Goal: Task Accomplishment & Management: Complete application form

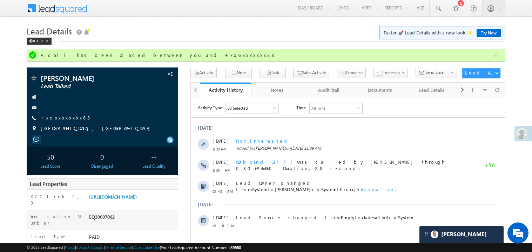
click at [489, 35] on link "Try Now" at bounding box center [489, 33] width 24 height 8
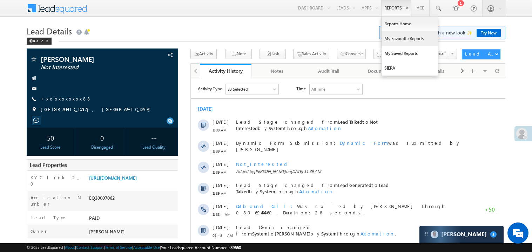
click at [393, 36] on link "My Favourite Reports" at bounding box center [410, 38] width 56 height 15
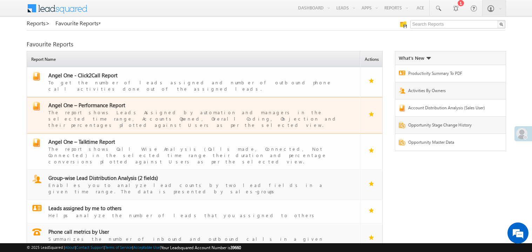
click at [90, 101] on span "Angel One – Performance Report" at bounding box center [86, 104] width 77 height 7
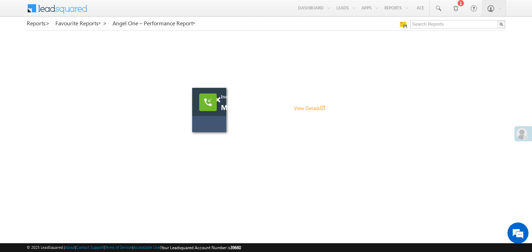
drag, startPoint x: 307, startPoint y: 133, endPoint x: 211, endPoint y: 132, distance: 96.2
click at [211, 132] on div at bounding box center [218, 128] width 39 height 7
click at [220, 99] on span at bounding box center [217, 100] width 5 height 6
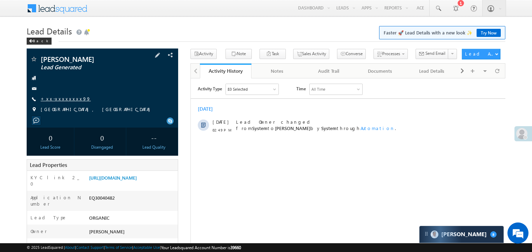
click at [66, 98] on link "+xx-xxxxxxxx99" at bounding box center [66, 98] width 50 height 6
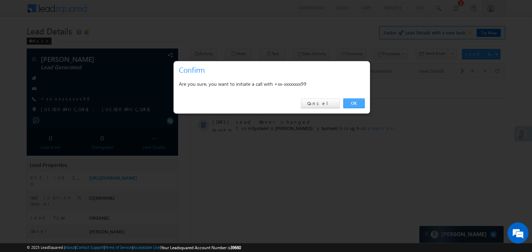
click at [359, 101] on link "OK" at bounding box center [354, 103] width 21 height 10
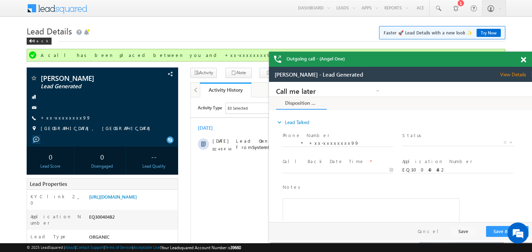
click at [523, 58] on span at bounding box center [523, 60] width 5 height 6
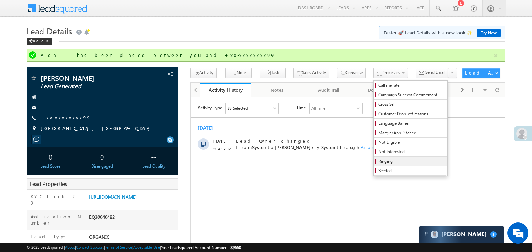
click at [385, 163] on span "Ringing" at bounding box center [412, 161] width 67 height 6
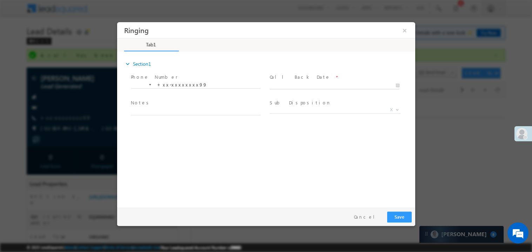
click at [289, 86] on body "Ringing ×" at bounding box center [266, 113] width 298 height 182
type input "10/05/25 3:34 PM"
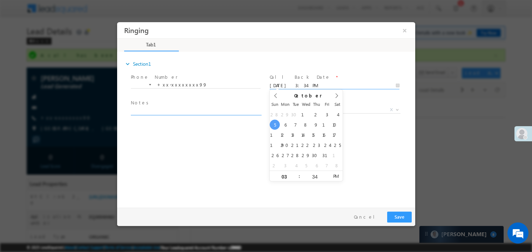
click at [174, 110] on textarea at bounding box center [196, 111] width 130 height 8
type textarea "ring"
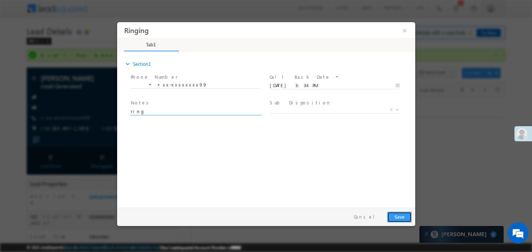
click at [397, 214] on button "Save" at bounding box center [399, 216] width 25 height 11
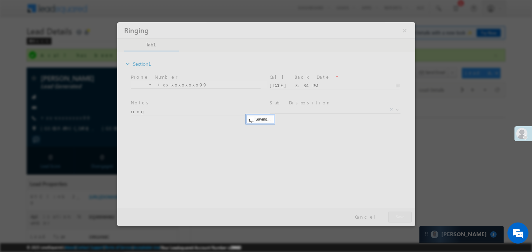
click at [397, 214] on div at bounding box center [266, 124] width 298 height 204
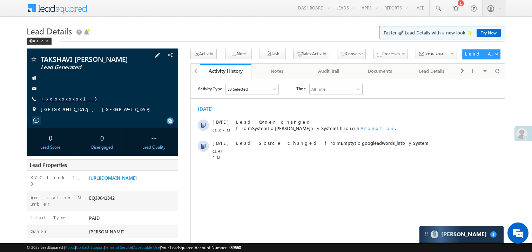
click at [65, 100] on link "+xx-xxxxxxxx13" at bounding box center [69, 98] width 56 height 6
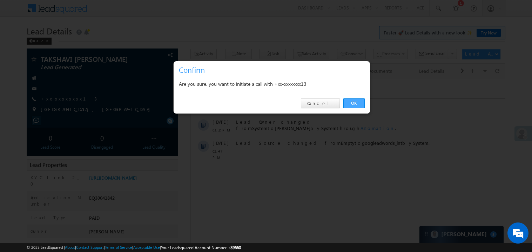
click at [354, 102] on link "OK" at bounding box center [354, 103] width 21 height 10
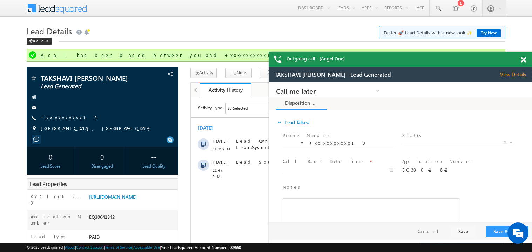
click at [524, 59] on span at bounding box center [523, 60] width 5 height 6
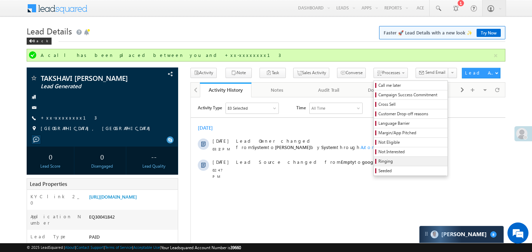
click at [379, 161] on span "Ringing" at bounding box center [412, 161] width 67 height 6
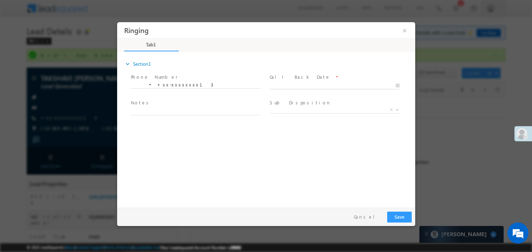
click at [280, 85] on body "Ringing ×" at bounding box center [266, 113] width 298 height 182
type input "10/05/25 3:36 PM"
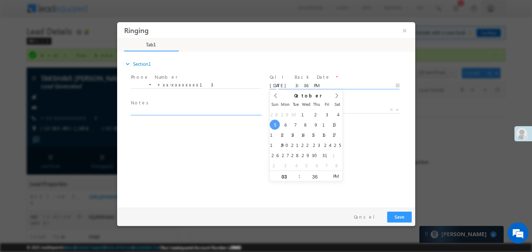
click at [171, 108] on textarea at bounding box center [196, 111] width 130 height 8
type textarea "ring"
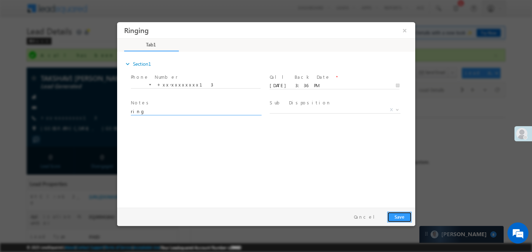
click at [398, 215] on button "Save" at bounding box center [399, 216] width 25 height 11
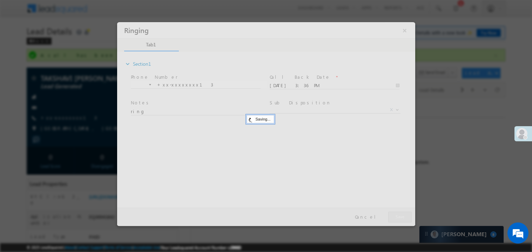
click at [398, 215] on div at bounding box center [266, 124] width 298 height 204
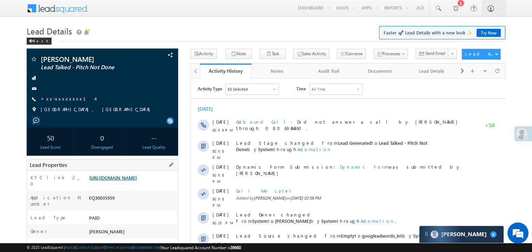
click at [137, 180] on link "https://angelbroking1-pk3em7sa.customui-test.leadsquared.com?leadId=233e709b-a1…" at bounding box center [113, 177] width 48 height 6
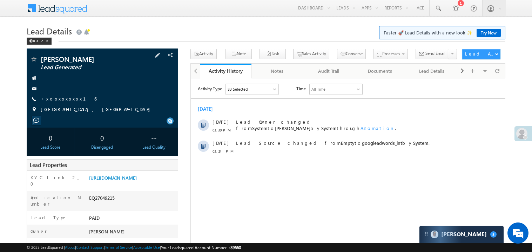
click at [62, 100] on link "+xx-xxxxxxxx16" at bounding box center [69, 98] width 56 height 6
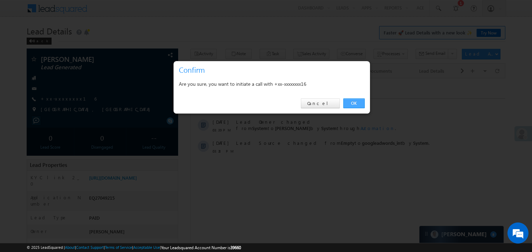
click at [351, 104] on link "OK" at bounding box center [354, 103] width 21 height 10
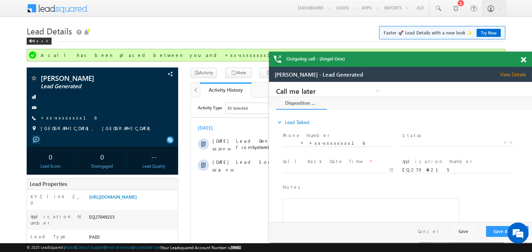
click at [525, 59] on span at bounding box center [523, 60] width 5 height 6
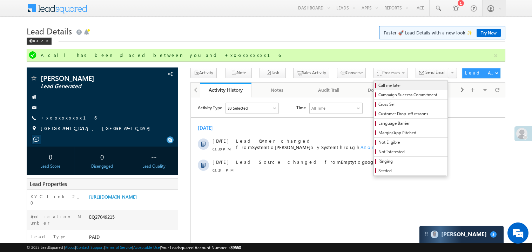
click at [379, 87] on span "Call me later" at bounding box center [412, 85] width 67 height 6
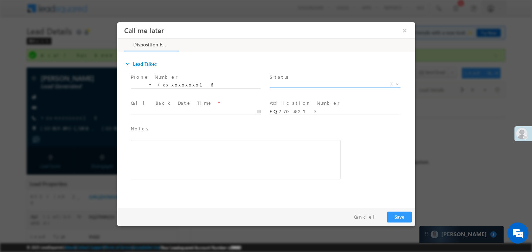
click at [289, 83] on span "X" at bounding box center [334, 83] width 131 height 7
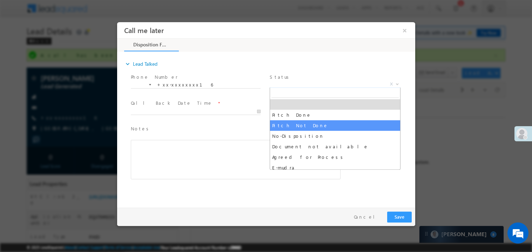
select select "Pitch Not Done"
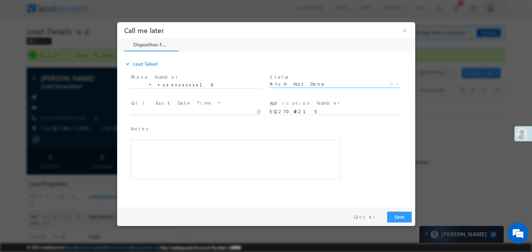
click at [154, 109] on body "Call me later ×" at bounding box center [266, 113] width 298 height 182
type input "10/05/25 3:44 PM"
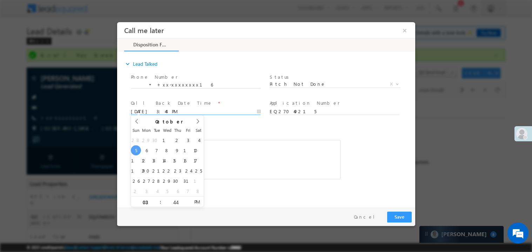
click at [294, 138] on div "Notes * Editor toolbars Basic Styles Bold Italic Underline Paragraph Insert/Rem…" at bounding box center [236, 152] width 210 height 54
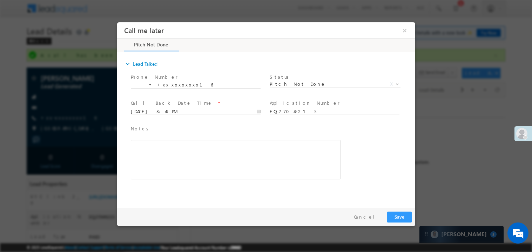
click at [243, 161] on div "Rich Text Editor, 40788eee-0fb2-11ec-a811-0adc8a9d82c2__tab1__section1__Notes__…" at bounding box center [236, 158] width 210 height 39
click at [200, 157] on div "Rich Text Editor, 40788eee-0fb2-11ec-a811-0adc8a9d82c2__tab1__section1__Notes__…" at bounding box center [236, 158] width 210 height 39
click at [256, 159] on div "c b.....sm" at bounding box center [236, 158] width 210 height 39
click at [400, 216] on button "Save" at bounding box center [399, 216] width 25 height 11
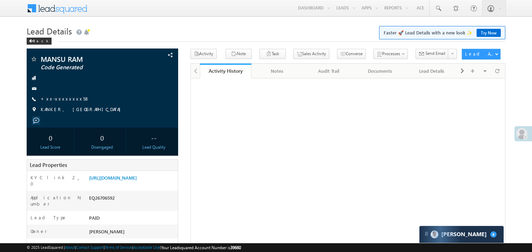
click at [65, 95] on link "+xx-xxxxxxxx58" at bounding box center [65, 98] width 49 height 6
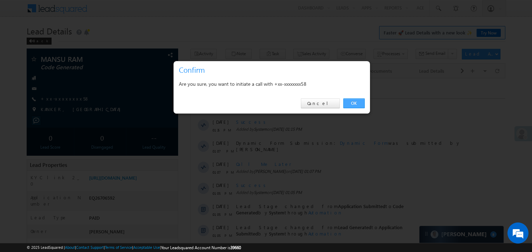
click at [354, 100] on link "OK" at bounding box center [354, 103] width 21 height 10
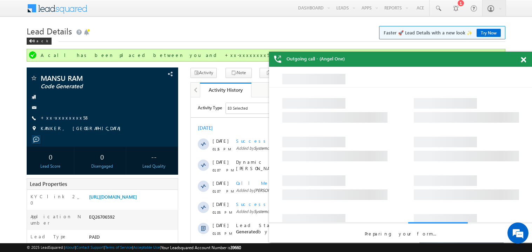
click at [523, 60] on span at bounding box center [523, 60] width 5 height 6
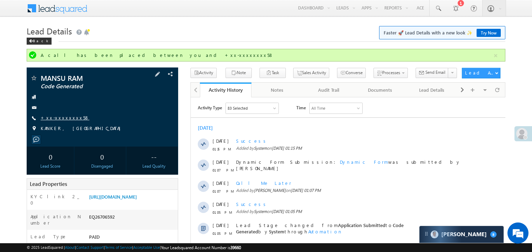
click at [60, 116] on link "+xx-xxxxxxxx58" at bounding box center [65, 117] width 49 height 6
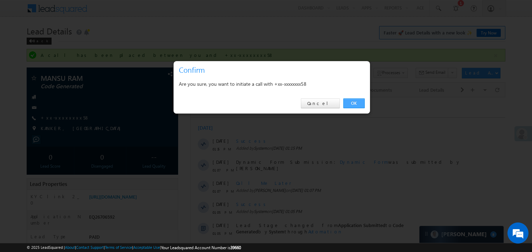
click at [352, 103] on link "OK" at bounding box center [354, 103] width 21 height 10
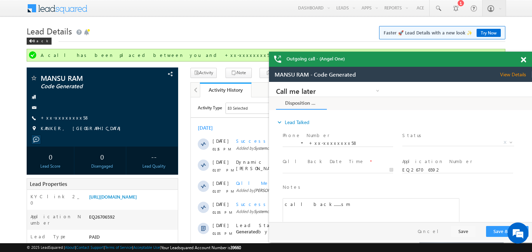
click at [523, 59] on span at bounding box center [523, 60] width 5 height 6
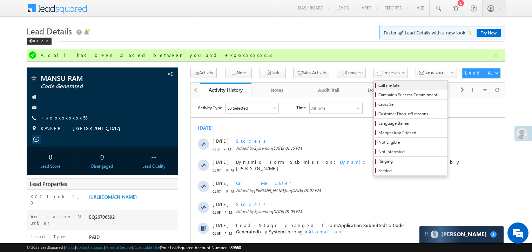
click at [379, 85] on span "Call me later" at bounding box center [412, 85] width 67 height 6
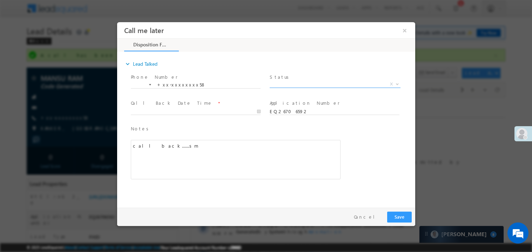
click at [281, 85] on span "X" at bounding box center [334, 83] width 131 height 7
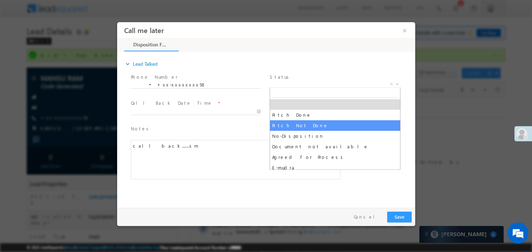
select select "Pitch Not Done"
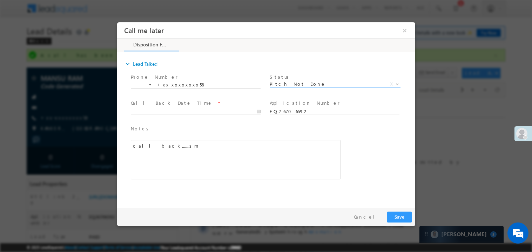
click at [164, 108] on body "Call me later ×" at bounding box center [266, 113] width 298 height 182
type input "10/05/25 3:57 PM"
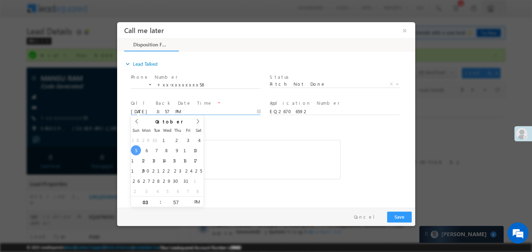
click at [274, 148] on div "call back.......sm" at bounding box center [236, 158] width 210 height 39
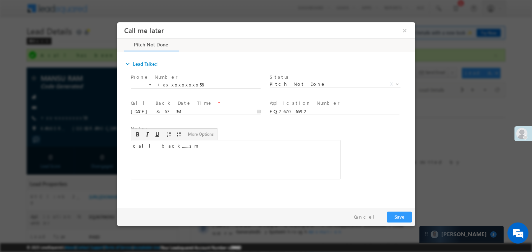
click at [399, 222] on div "Pay & Save Save Cancel" at bounding box center [268, 216] width 302 height 18
click at [398, 218] on button "Save" at bounding box center [399, 216] width 25 height 11
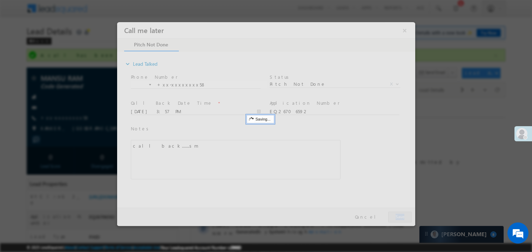
click at [398, 218] on div at bounding box center [266, 124] width 298 height 204
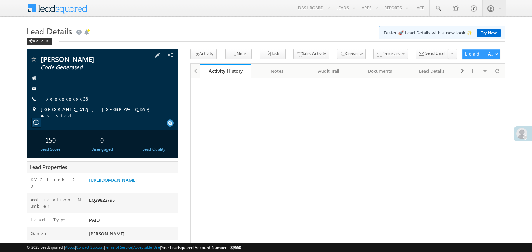
click at [61, 99] on link "+xx-xxxxxxxx38" at bounding box center [65, 98] width 49 height 6
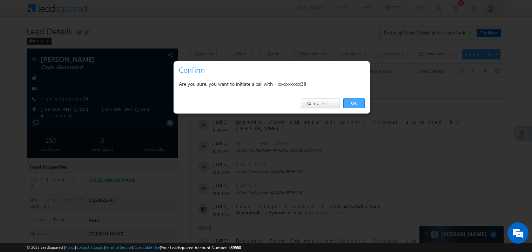
click at [352, 101] on link "OK" at bounding box center [354, 103] width 21 height 10
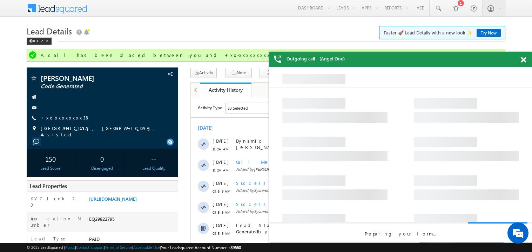
click at [523, 62] on span at bounding box center [523, 60] width 5 height 6
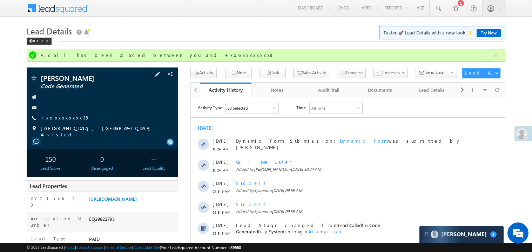
click at [58, 118] on link "+xx-xxxxxxxx38" at bounding box center [65, 117] width 49 height 6
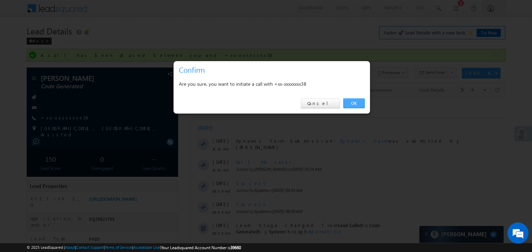
click at [351, 100] on link "OK" at bounding box center [354, 103] width 21 height 10
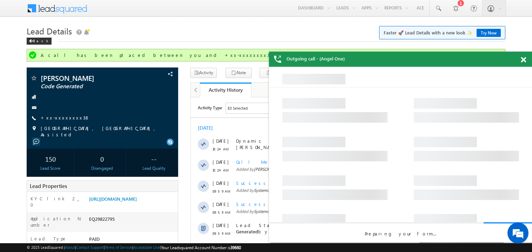
click at [522, 61] on span at bounding box center [523, 60] width 5 height 6
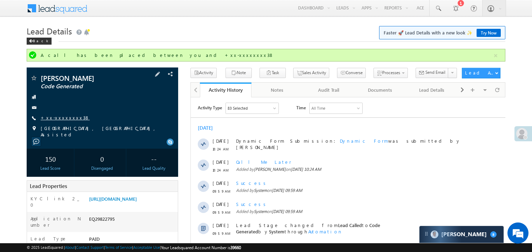
click at [68, 120] on link "+xx-xxxxxxxx38" at bounding box center [65, 117] width 49 height 6
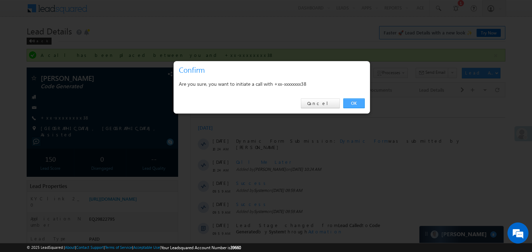
click at [355, 103] on link "OK" at bounding box center [354, 103] width 21 height 10
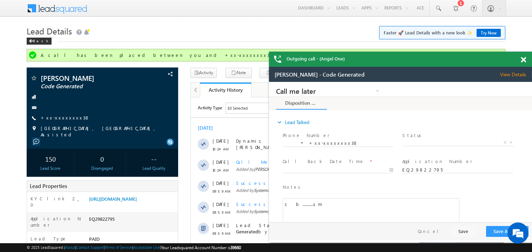
click at [526, 60] on div at bounding box center [527, 59] width 9 height 14
click at [524, 59] on span at bounding box center [523, 60] width 5 height 6
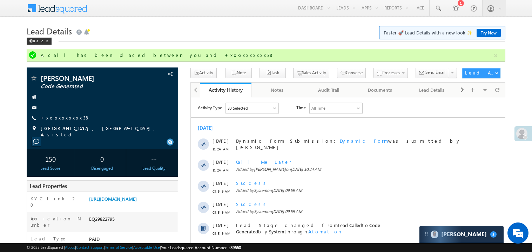
click at [229, 36] on h1 "Lead Details Faster 🚀 Lead Details with a new look ✨ Try Now" at bounding box center [266, 31] width 479 height 14
click at [227, 36] on h1 "Lead Details Faster 🚀 Lead Details with a new look ✨ Try Now" at bounding box center [266, 31] width 479 height 14
click at [227, 34] on h1 "Lead Details Faster 🚀 Lead Details with a new look ✨ Try Now" at bounding box center [266, 31] width 479 height 14
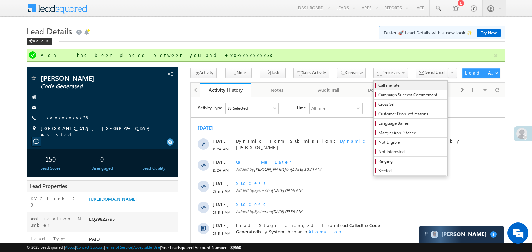
click at [379, 83] on span "Call me later" at bounding box center [412, 85] width 67 height 6
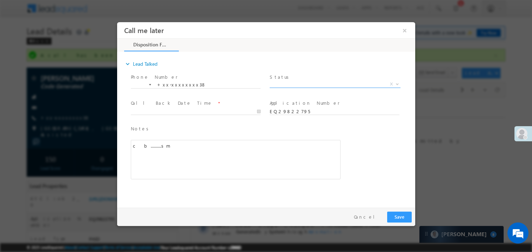
click at [282, 81] on span "X" at bounding box center [334, 83] width 131 height 7
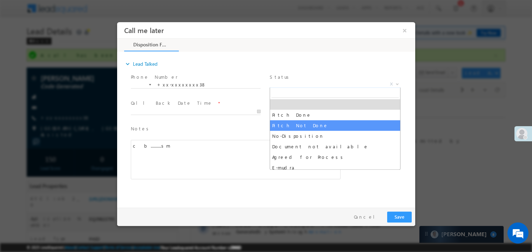
select select "Pitch Not Done"
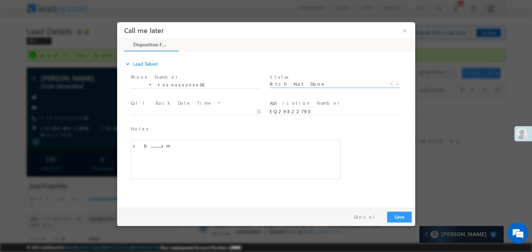
click at [285, 163] on div "c b..........sm" at bounding box center [236, 158] width 210 height 39
click at [154, 110] on body "Call me later ×" at bounding box center [266, 113] width 298 height 182
type input "10/05/25 3:59 PM"
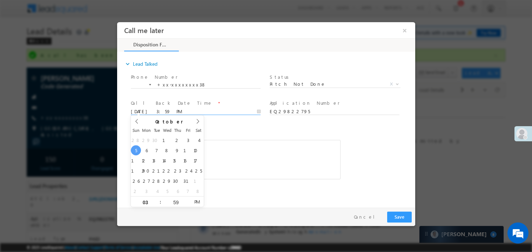
click at [246, 123] on div "Notes * c b..........sm Editor toolbars Basic Styles Bold Italic Underline Para…" at bounding box center [235, 155] width 213 height 64
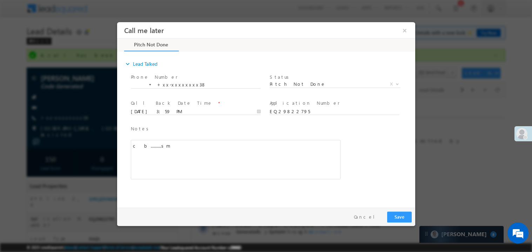
click at [247, 155] on div "c b..........sm" at bounding box center [236, 158] width 210 height 39
click at [405, 216] on button "Save" at bounding box center [399, 216] width 25 height 11
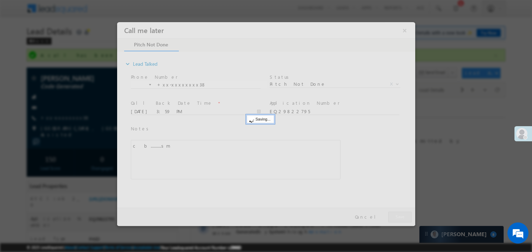
click at [405, 216] on div at bounding box center [266, 124] width 298 height 204
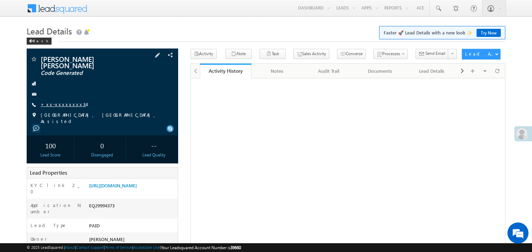
click at [60, 101] on link "+xx-xxxxxxxx34" at bounding box center [64, 104] width 46 height 6
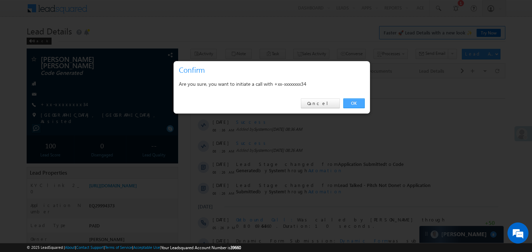
click at [353, 101] on link "OK" at bounding box center [354, 103] width 21 height 10
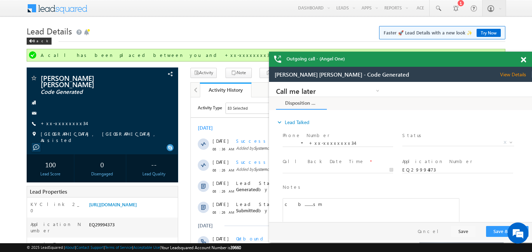
click at [523, 64] on div at bounding box center [527, 59] width 9 height 14
click at [525, 61] on span at bounding box center [523, 60] width 5 height 6
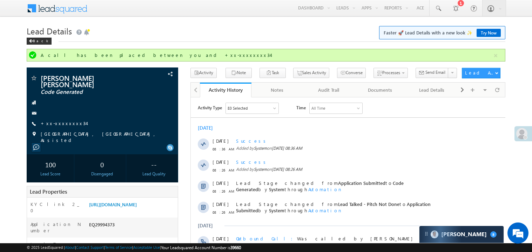
click at [265, 37] on div "Back" at bounding box center [266, 39] width 479 height 5
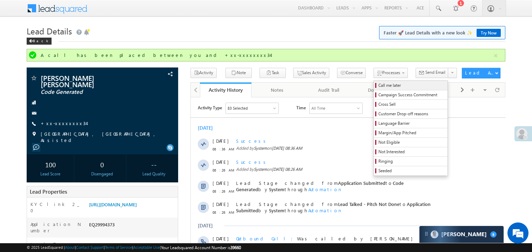
click at [379, 84] on span "Call me later" at bounding box center [412, 85] width 67 height 6
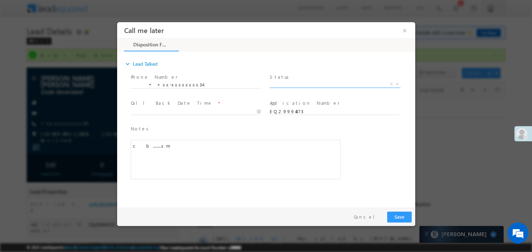
click at [292, 82] on span "X" at bounding box center [334, 83] width 131 height 7
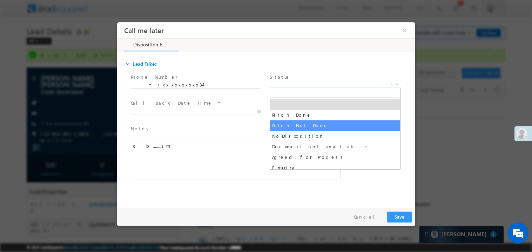
select select "Pitch Not Done"
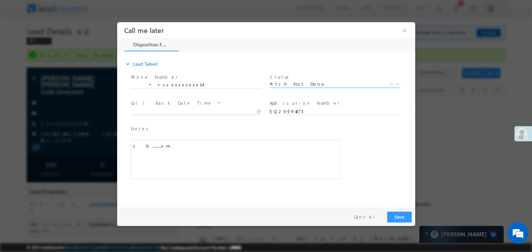
click at [160, 110] on body "Call me later ×" at bounding box center [266, 113] width 298 height 182
type input "10/05/25 4:00 PM"
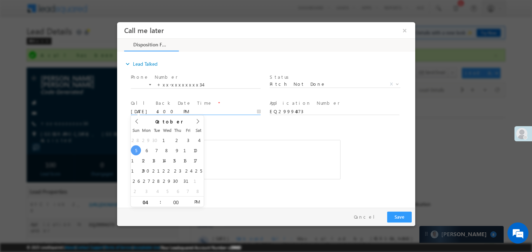
click at [293, 166] on div "c b........sm" at bounding box center [236, 158] width 210 height 39
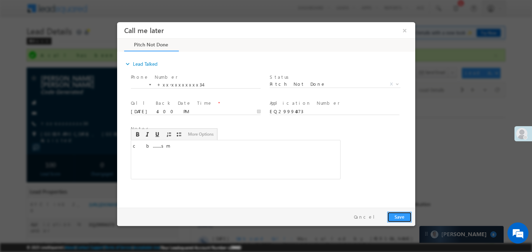
click at [398, 211] on button "Save" at bounding box center [399, 216] width 25 height 11
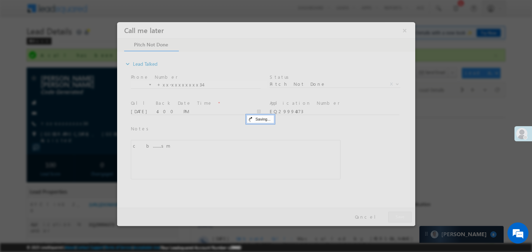
click at [398, 211] on div at bounding box center [266, 124] width 298 height 204
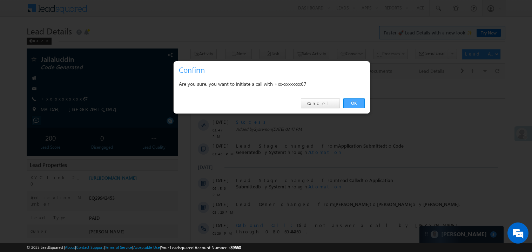
click at [352, 103] on link "OK" at bounding box center [354, 103] width 21 height 10
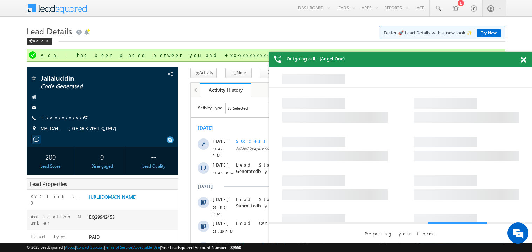
click at [524, 62] on span at bounding box center [523, 60] width 5 height 6
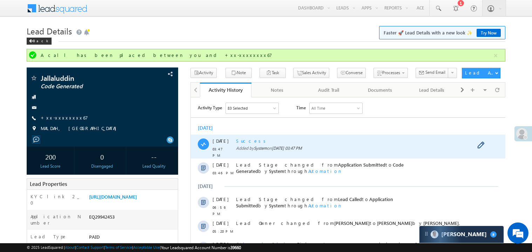
click at [337, 139] on div "Success" at bounding box center [351, 140] width 231 height 6
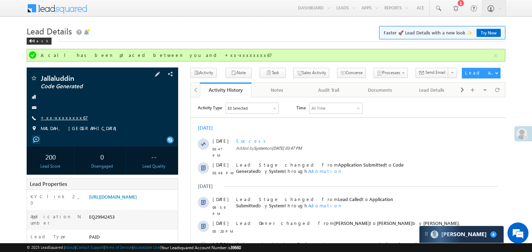
click at [62, 118] on link "+xx-xxxxxxxx67" at bounding box center [64, 117] width 47 height 6
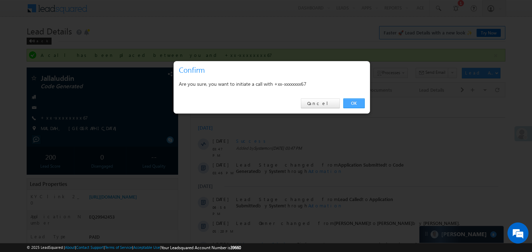
click at [354, 103] on link "OK" at bounding box center [354, 103] width 21 height 10
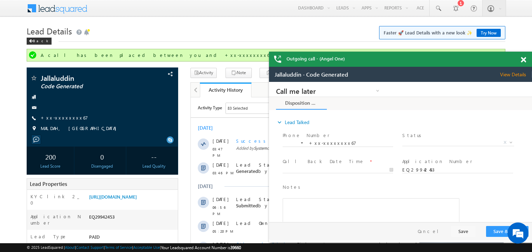
click at [526, 61] on span at bounding box center [523, 60] width 5 height 6
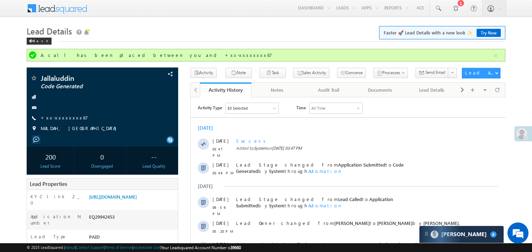
click at [272, 27] on h1 "Lead Details Faster 🚀 Lead Details with a new look ✨ Try Now" at bounding box center [266, 31] width 479 height 14
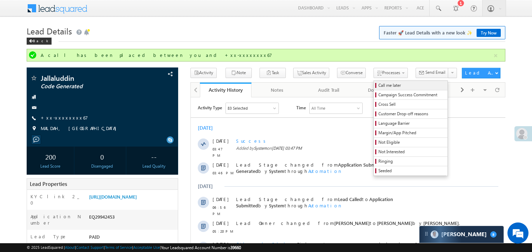
click at [379, 85] on span "Call me later" at bounding box center [412, 85] width 67 height 6
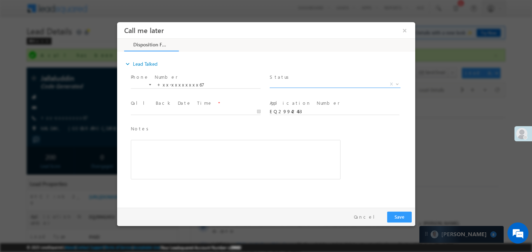
click at [288, 81] on span "X" at bounding box center [334, 83] width 131 height 7
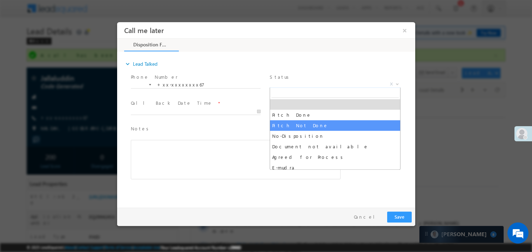
select select "Pitch Not Done"
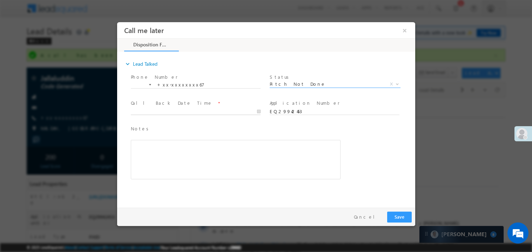
click at [172, 111] on body "Call me later ×" at bounding box center [266, 113] width 298 height 182
type input "10/05/25 4:02 PM"
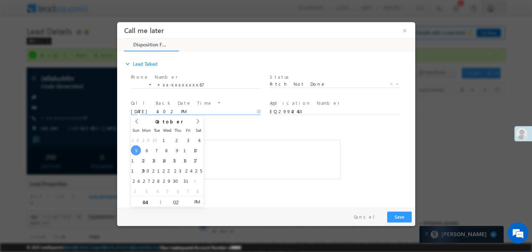
click at [257, 134] on div "Notes * Editor toolbars Basic Styles Bold Italic Underline Paragraph Insert/Rem…" at bounding box center [236, 152] width 210 height 54
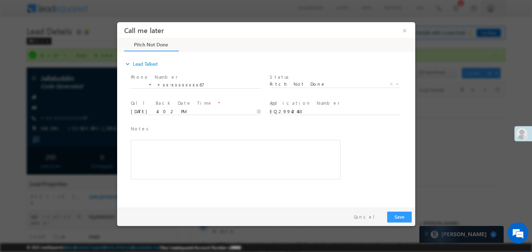
click at [227, 159] on div "Rich Text Editor, 40788eee-0fb2-11ec-a811-0adc8a9d82c2__tab1__section1__Notes__…" at bounding box center [236, 158] width 210 height 39
click at [399, 217] on button "Save" at bounding box center [399, 216] width 25 height 11
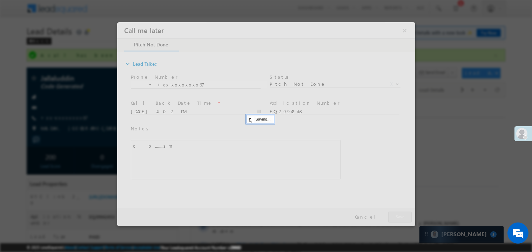
click at [399, 217] on div at bounding box center [266, 124] width 298 height 204
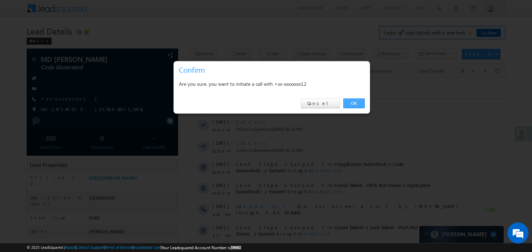
click at [356, 101] on link "OK" at bounding box center [354, 103] width 21 height 10
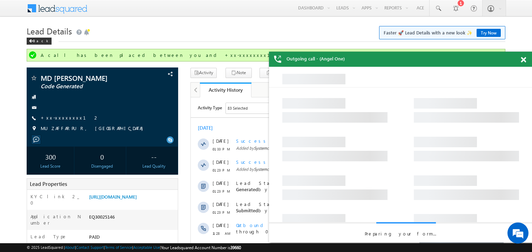
click at [524, 59] on span at bounding box center [523, 60] width 5 height 6
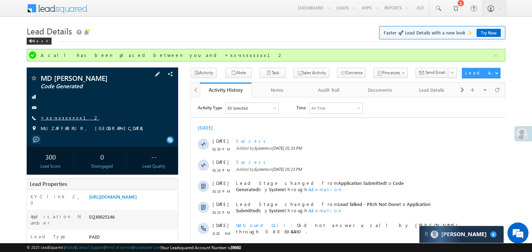
click at [63, 118] on link "+xx-xxxxxxxx12" at bounding box center [70, 117] width 59 height 6
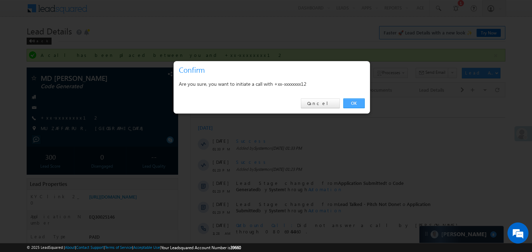
click at [353, 101] on link "OK" at bounding box center [354, 103] width 21 height 10
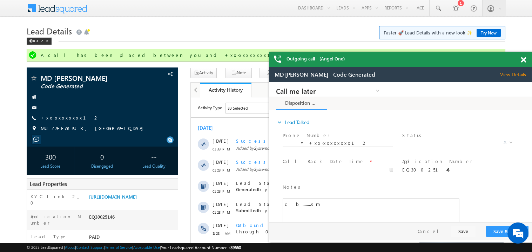
click at [230, 11] on div "Menu [PERSON_NAME] Sumit .Madh avi@a ngelb rokin [DOMAIN_NAME] Angel Broki" at bounding box center [266, 8] width 479 height 17
click at [524, 61] on span at bounding box center [523, 60] width 5 height 6
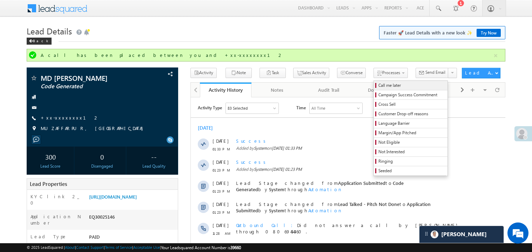
click at [379, 84] on span "Call me later" at bounding box center [412, 85] width 67 height 6
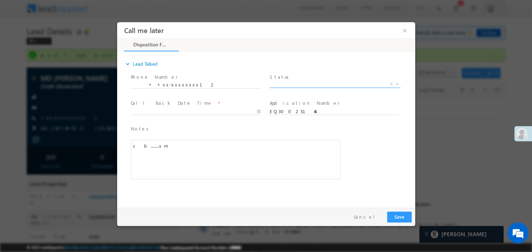
click at [274, 81] on span "X" at bounding box center [334, 83] width 131 height 7
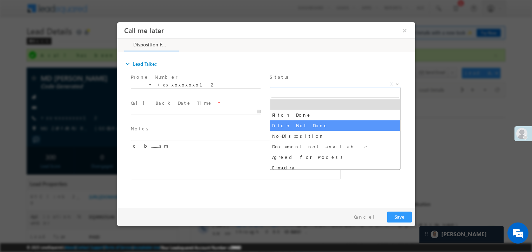
select select "Pitch Not Done"
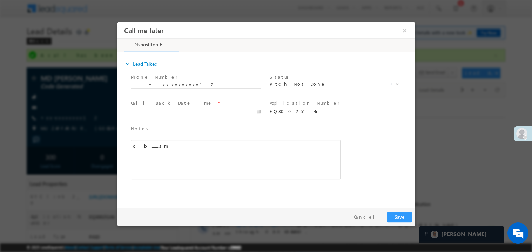
click at [168, 111] on body "Call me later ×" at bounding box center [266, 113] width 298 height 182
type input "10/05/25 4:05 PM"
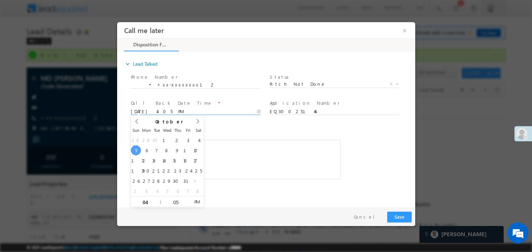
click at [244, 161] on div "c b........sm" at bounding box center [236, 158] width 210 height 39
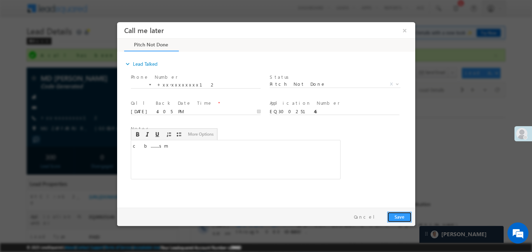
click at [404, 213] on button "Save" at bounding box center [399, 216] width 25 height 11
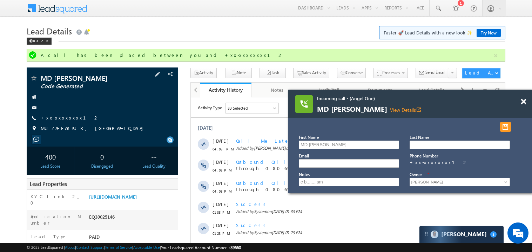
click at [64, 118] on link "+xx-xxxxxxxx12" at bounding box center [70, 117] width 59 height 6
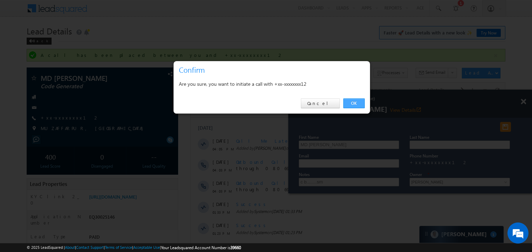
click at [356, 103] on link "OK" at bounding box center [354, 103] width 21 height 10
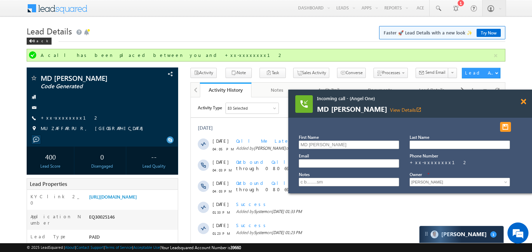
click at [524, 102] on span at bounding box center [523, 102] width 5 height 6
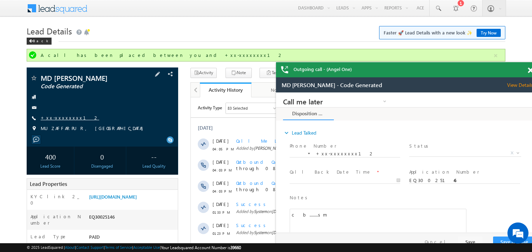
click at [62, 119] on link "+xx-xxxxxxxx12" at bounding box center [70, 117] width 59 height 6
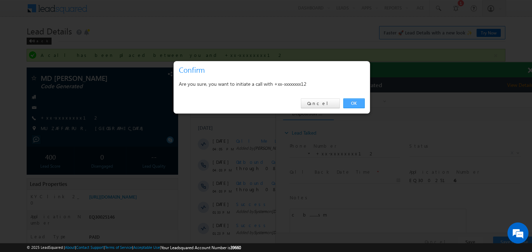
click at [354, 103] on link "OK" at bounding box center [354, 103] width 21 height 10
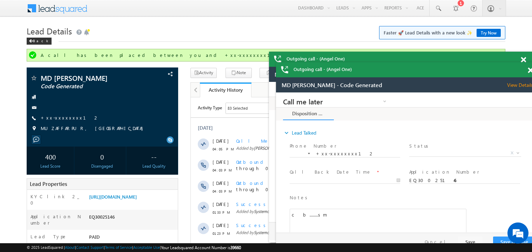
click at [522, 59] on span at bounding box center [523, 60] width 5 height 6
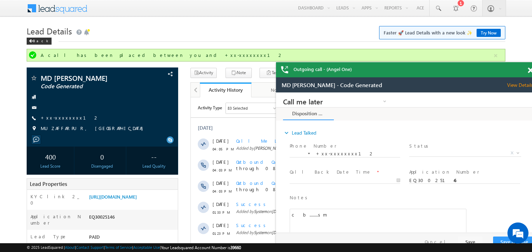
drag, startPoint x: 488, startPoint y: 76, endPoint x: 455, endPoint y: 60, distance: 36.7
click at [455, 62] on div "Outgoing call - (Angel One)" at bounding box center [407, 69] width 263 height 15
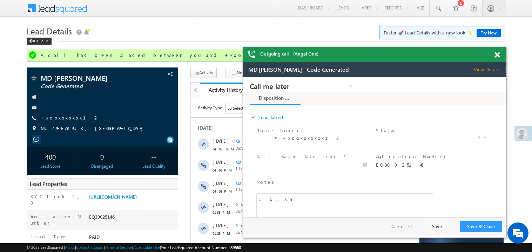
click at [498, 56] on span at bounding box center [497, 55] width 5 height 6
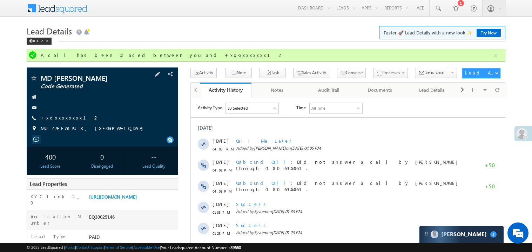
click at [58, 116] on link "+xx-xxxxxxxx12" at bounding box center [70, 117] width 59 height 6
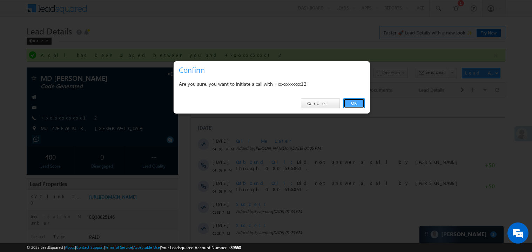
click at [362, 103] on link "OK" at bounding box center [354, 103] width 21 height 10
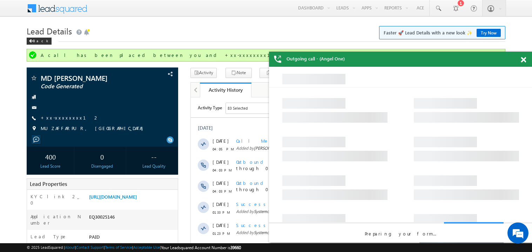
click at [525, 59] on span at bounding box center [523, 60] width 5 height 6
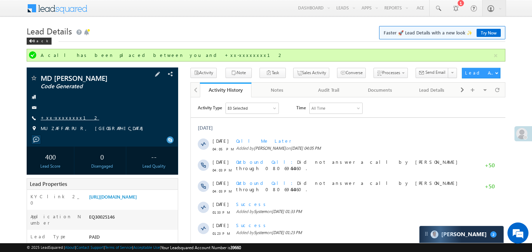
click at [67, 118] on link "+xx-xxxxxxxx12" at bounding box center [70, 117] width 59 height 6
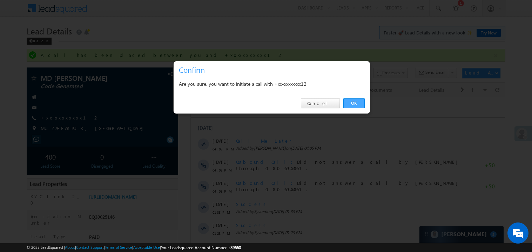
click at [355, 102] on link "OK" at bounding box center [354, 103] width 21 height 10
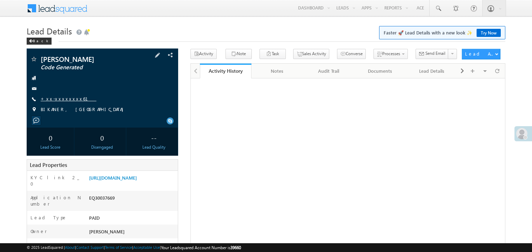
click at [60, 99] on link "+xx-xxxxxxxx61" at bounding box center [69, 98] width 56 height 6
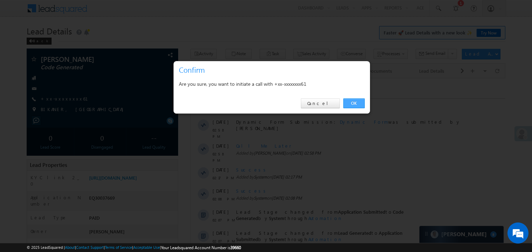
click at [353, 105] on link "OK" at bounding box center [354, 103] width 21 height 10
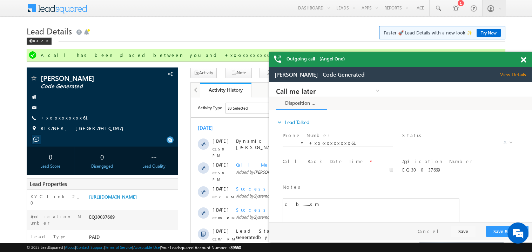
click at [525, 58] on span at bounding box center [523, 60] width 5 height 6
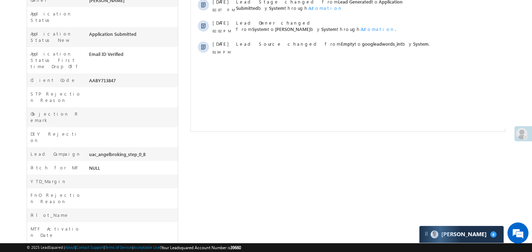
scroll to position [279, 0]
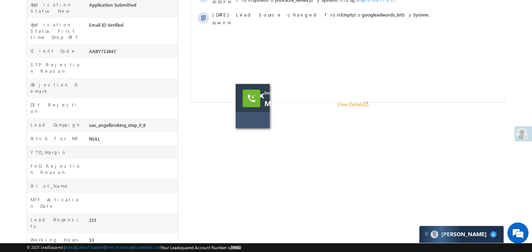
drag, startPoint x: 311, startPoint y: 112, endPoint x: 257, endPoint y: 106, distance: 54.4
click at [257, 106] on div at bounding box center [252, 98] width 18 height 18
click at [260, 94] on span at bounding box center [259, 96] width 5 height 6
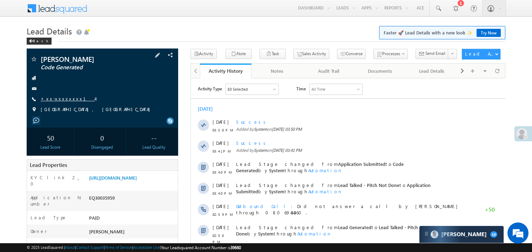
click at [67, 99] on link "+xx-xxxxxxxx14" at bounding box center [68, 98] width 54 height 6
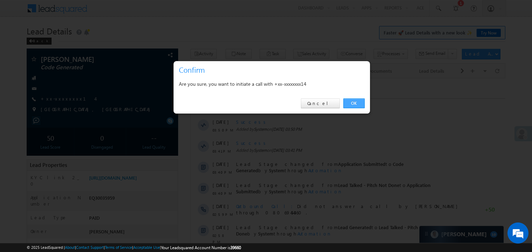
click at [349, 104] on link "OK" at bounding box center [354, 103] width 21 height 10
click at [355, 103] on link "OK" at bounding box center [354, 103] width 21 height 10
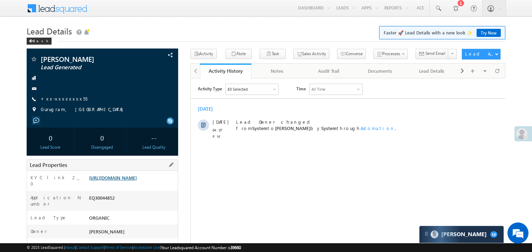
click at [131, 180] on link "https://angelbroking1-pk3em7sa.customui-test.leadsquared.com?leadId=08d773df-da…" at bounding box center [113, 177] width 48 height 6
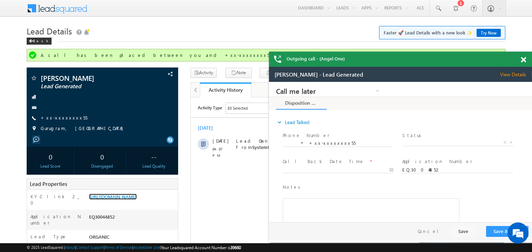
click at [525, 61] on span at bounding box center [523, 60] width 5 height 6
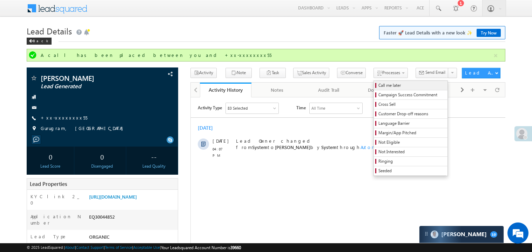
click at [379, 85] on span "Call me later" at bounding box center [412, 85] width 67 height 6
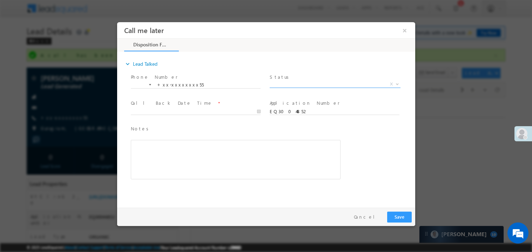
click at [302, 84] on span "X" at bounding box center [334, 83] width 131 height 7
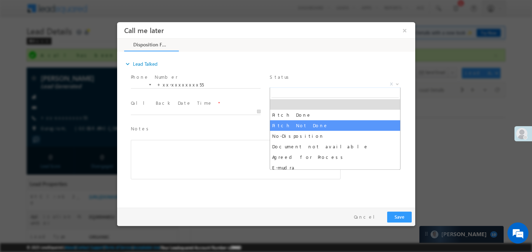
select select "Pitch Not Done"
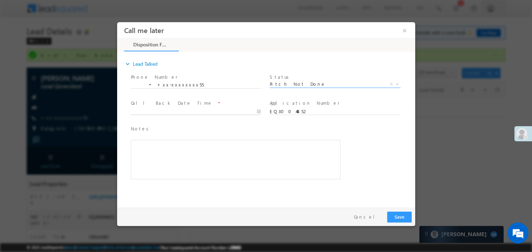
click at [159, 111] on body "Call me later ×" at bounding box center [266, 113] width 298 height 182
type input "10/05/25 4:12 PM"
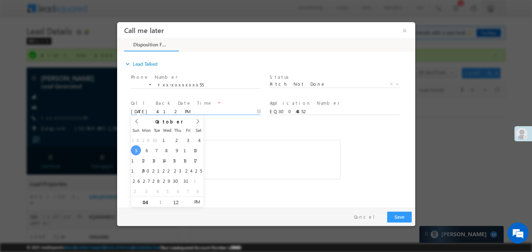
click at [240, 151] on div "Rich Text Editor, 40788eee-0fb2-11ec-a811-0adc8a9d82c2__tab1__section1__Notes__…" at bounding box center [236, 158] width 210 height 39
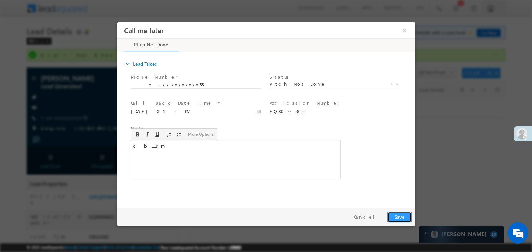
click at [401, 217] on button "Save" at bounding box center [399, 216] width 25 height 11
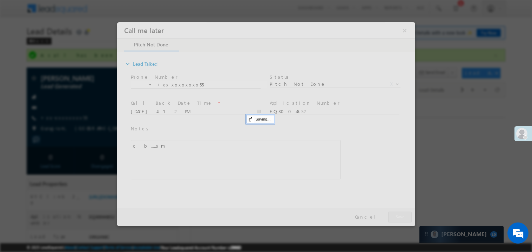
click at [401, 217] on div at bounding box center [266, 124] width 298 height 204
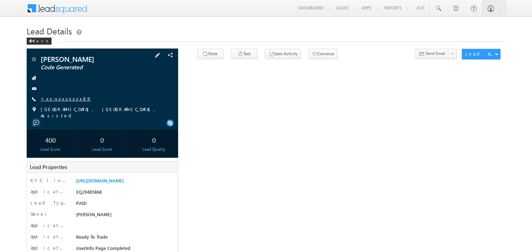
click at [59, 98] on link "+xx-xxxxxxxx89" at bounding box center [66, 98] width 51 height 6
click at [60, 98] on link "+xx-xxxxxxxx89" at bounding box center [66, 98] width 51 height 6
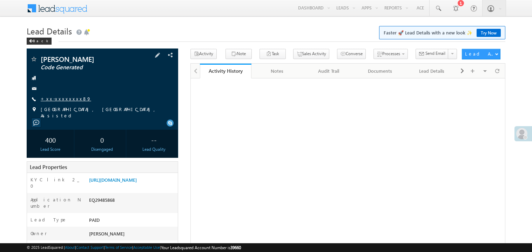
click at [60, 98] on link "+xx-xxxxxxxx89" at bounding box center [66, 98] width 51 height 6
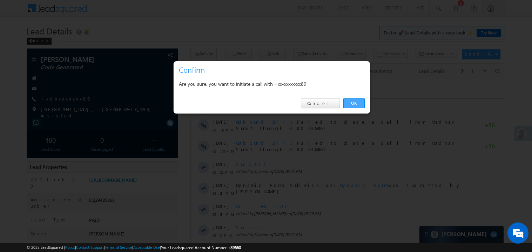
click at [353, 102] on link "OK" at bounding box center [354, 103] width 21 height 10
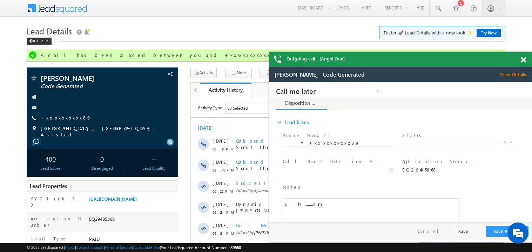
click at [525, 60] on span at bounding box center [523, 60] width 5 height 6
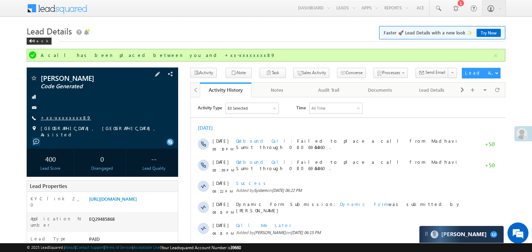
click at [62, 119] on link "+xx-xxxxxxxx89" at bounding box center [66, 117] width 51 height 6
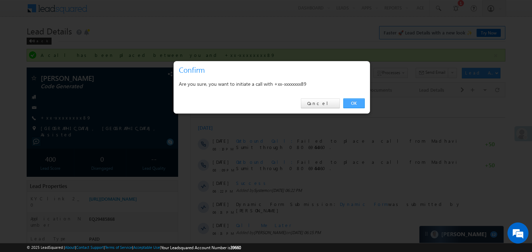
click at [351, 101] on link "OK" at bounding box center [354, 103] width 21 height 10
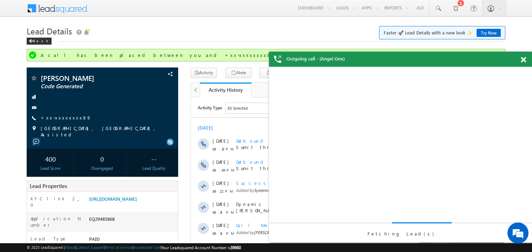
click at [524, 59] on span at bounding box center [523, 60] width 5 height 6
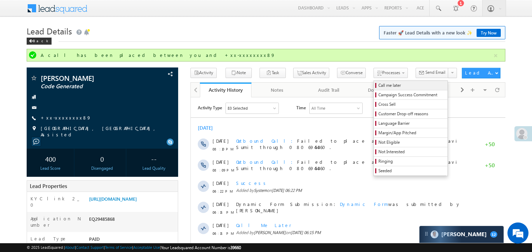
click at [379, 85] on span "Call me later" at bounding box center [412, 85] width 67 height 6
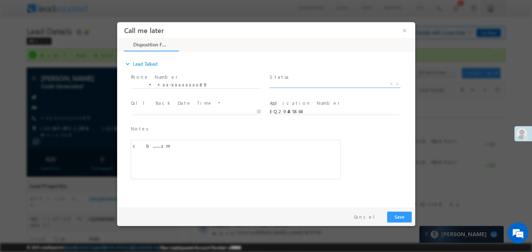
click at [285, 83] on span "X" at bounding box center [334, 83] width 131 height 7
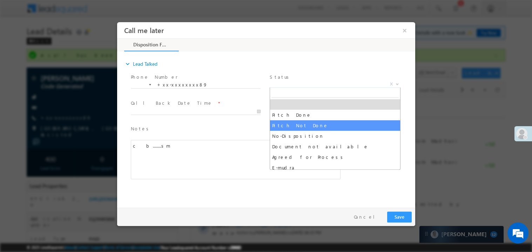
select select "Pitch Not Done"
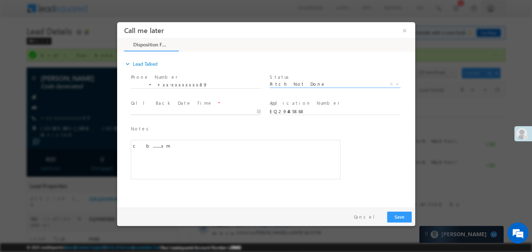
click at [165, 108] on body "Call me later ×" at bounding box center [266, 113] width 298 height 182
type input "[DATE] 4:15 PM"
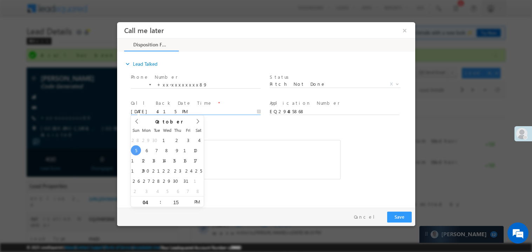
click at [255, 149] on div "c b........sm" at bounding box center [236, 158] width 210 height 39
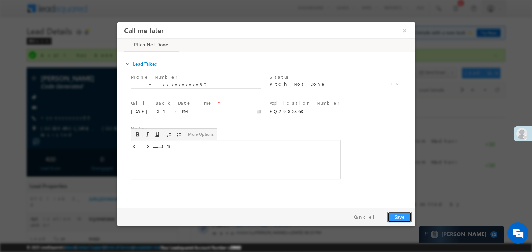
click at [395, 213] on button "Save" at bounding box center [399, 216] width 25 height 11
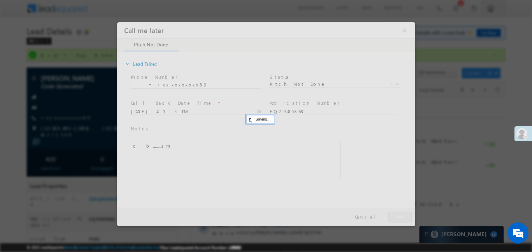
click at [395, 213] on div at bounding box center [266, 124] width 298 height 204
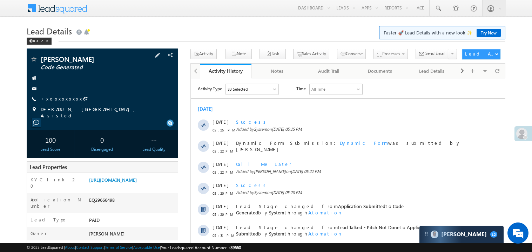
click at [61, 98] on link "+xx-xxxxxxxx67" at bounding box center [64, 98] width 47 height 6
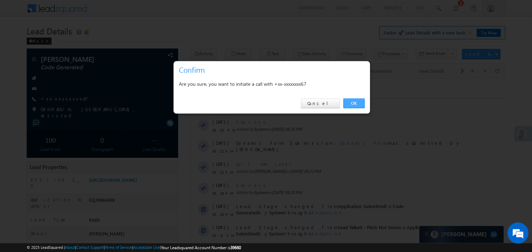
click at [354, 104] on link "OK" at bounding box center [354, 103] width 21 height 10
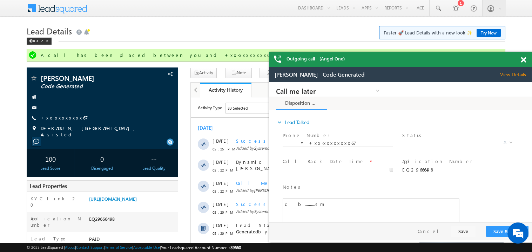
click at [522, 57] on span at bounding box center [523, 60] width 5 height 6
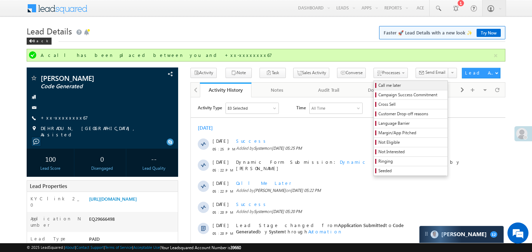
click at [379, 85] on span "Call me later" at bounding box center [412, 85] width 67 height 6
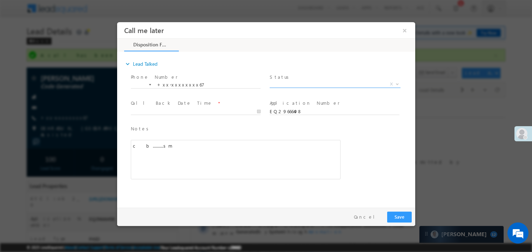
click at [292, 85] on span "X" at bounding box center [334, 83] width 131 height 7
select select "Pitch Not Done"
click at [162, 109] on body "Call me later ×" at bounding box center [266, 113] width 298 height 182
type input "[DATE] 4:17 PM"
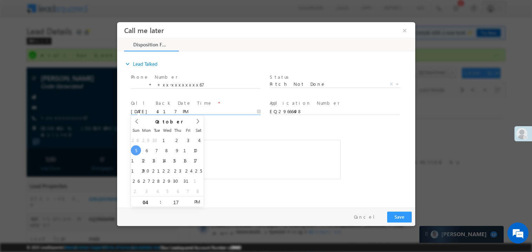
click at [246, 150] on div "c b..........sm" at bounding box center [236, 158] width 210 height 39
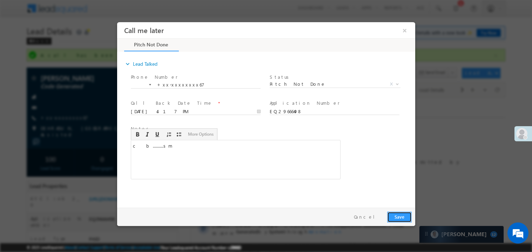
click at [404, 218] on button "Save" at bounding box center [399, 216] width 25 height 11
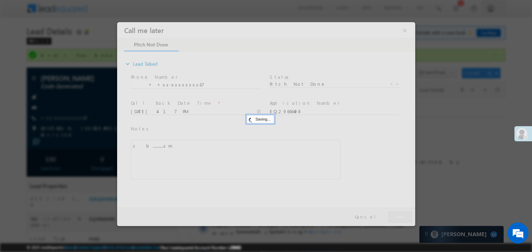
click at [404, 218] on div at bounding box center [266, 124] width 298 height 204
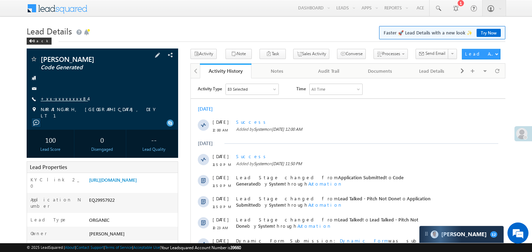
click at [64, 99] on link "+xx-xxxxxxxx84" at bounding box center [64, 98] width 47 height 6
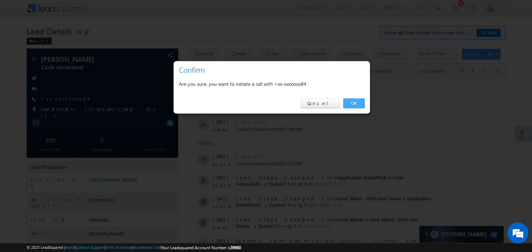
click at [355, 104] on link "OK" at bounding box center [354, 103] width 21 height 10
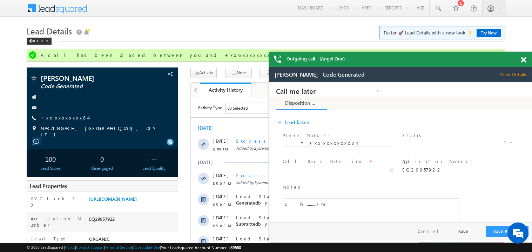
click at [525, 60] on span at bounding box center [523, 60] width 5 height 6
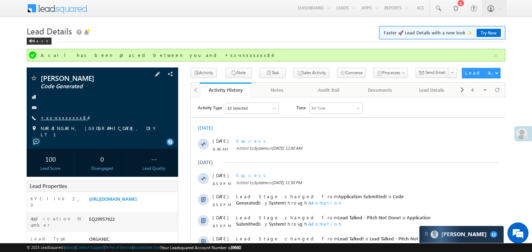
click at [61, 116] on link "+xx-xxxxxxxx84" at bounding box center [64, 117] width 47 height 6
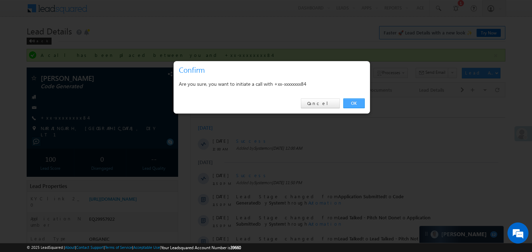
click at [353, 102] on link "OK" at bounding box center [354, 103] width 21 height 10
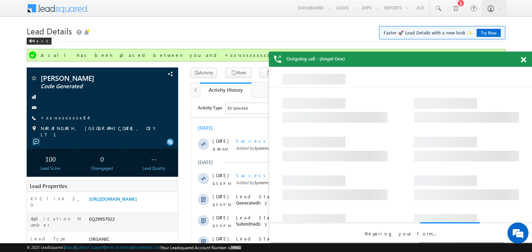
click at [526, 60] on span at bounding box center [523, 60] width 5 height 6
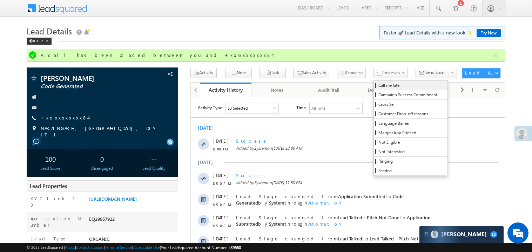
click at [379, 85] on span "Call me later" at bounding box center [412, 85] width 67 height 6
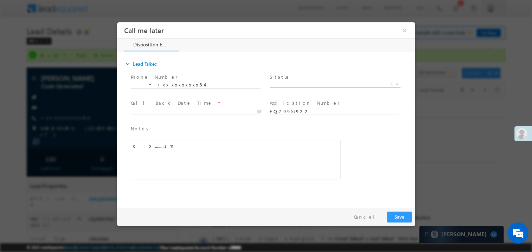
click at [292, 81] on span "X" at bounding box center [334, 83] width 131 height 7
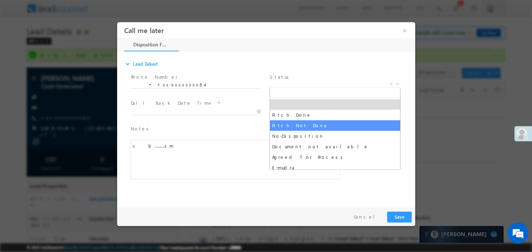
select select "Pitch Not Done"
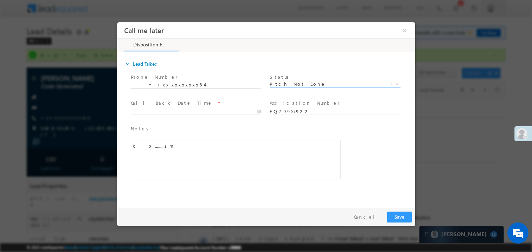
click at [144, 108] on body "Call me later ×" at bounding box center [266, 113] width 298 height 182
type input "10/05/25 4:18 PM"
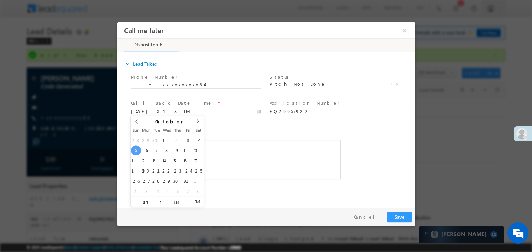
click at [248, 155] on div "c b.........sm" at bounding box center [236, 158] width 210 height 39
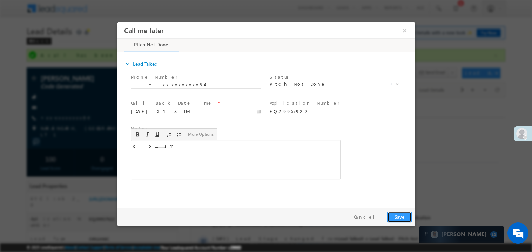
click at [401, 216] on button "Save" at bounding box center [399, 216] width 25 height 11
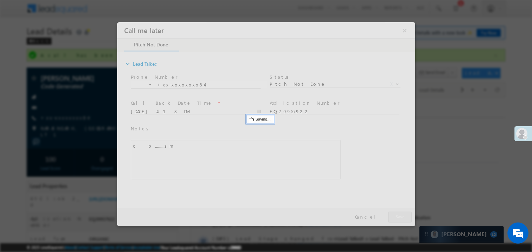
click at [401, 216] on div at bounding box center [266, 124] width 298 height 204
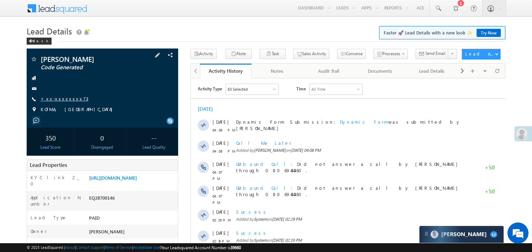
click at [60, 101] on link "+xx-xxxxxxxx73" at bounding box center [65, 98] width 48 height 6
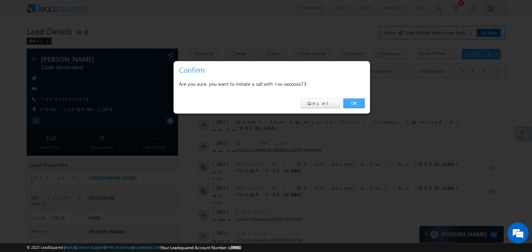
click at [356, 104] on link "OK" at bounding box center [354, 103] width 21 height 10
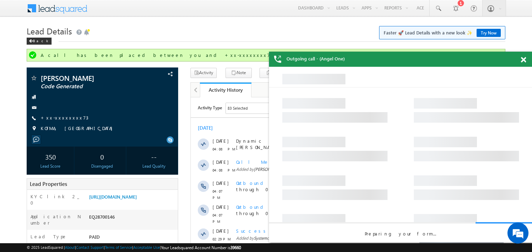
click at [523, 58] on span at bounding box center [523, 60] width 5 height 6
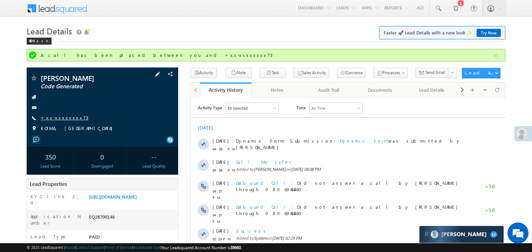
click at [58, 119] on link "+xx-xxxxxxxx73" at bounding box center [65, 117] width 48 height 6
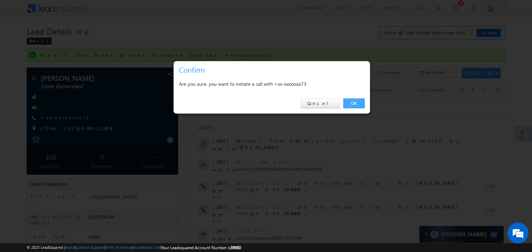
click at [351, 102] on link "OK" at bounding box center [354, 103] width 21 height 10
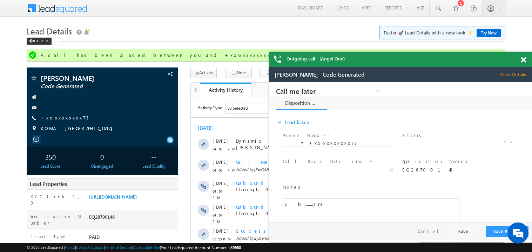
click at [526, 59] on span at bounding box center [523, 60] width 5 height 6
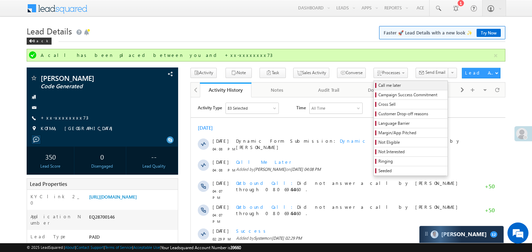
click at [379, 87] on span "Call me later" at bounding box center [412, 85] width 67 height 6
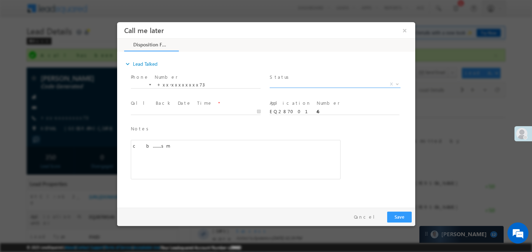
click at [291, 84] on span "X" at bounding box center [334, 83] width 131 height 7
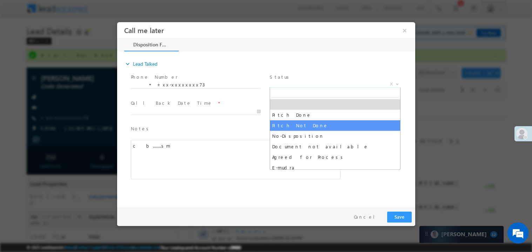
select select "Pitch Not Done"
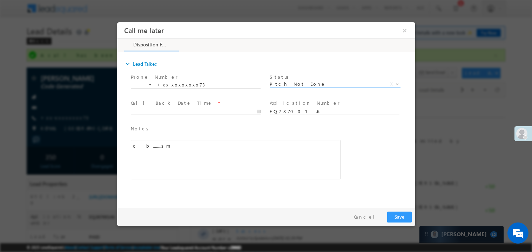
click at [171, 110] on body "Call me later ×" at bounding box center [266, 113] width 298 height 182
type input "[DATE] 4:21 PM"
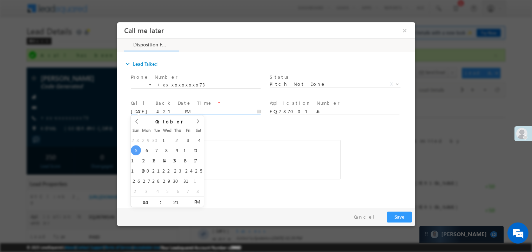
click at [233, 144] on div "c b........sm" at bounding box center [236, 158] width 210 height 39
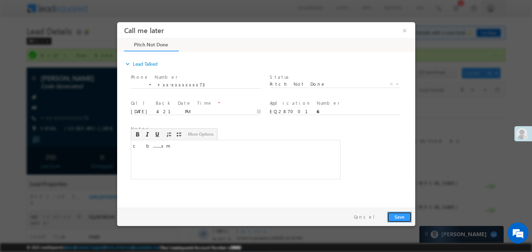
click at [395, 215] on button "Save" at bounding box center [399, 216] width 25 height 11
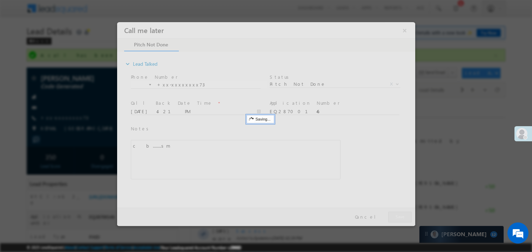
click at [395, 215] on div at bounding box center [266, 124] width 298 height 204
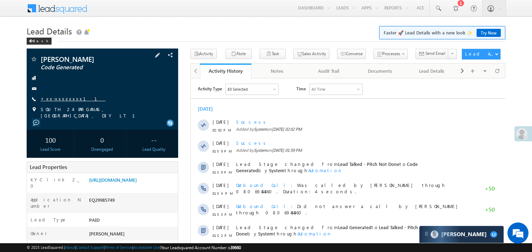
click at [62, 100] on link "+xx-xxxxxxxx11" at bounding box center [73, 98] width 65 height 6
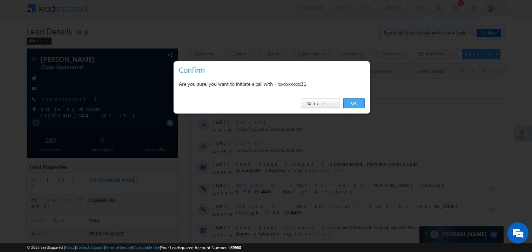
click at [358, 103] on link "OK" at bounding box center [354, 103] width 21 height 10
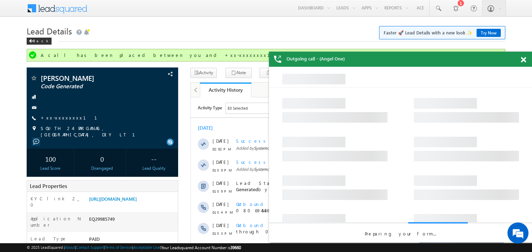
click at [525, 59] on span at bounding box center [523, 60] width 5 height 6
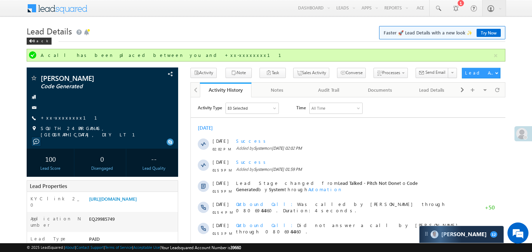
click at [287, 126] on div "[DATE]" at bounding box center [348, 127] width 315 height 6
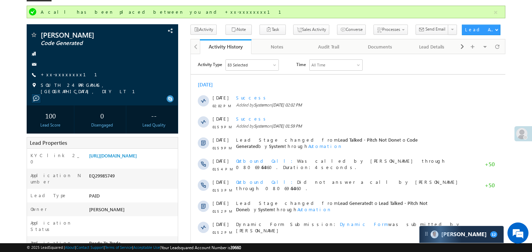
scroll to position [26, 0]
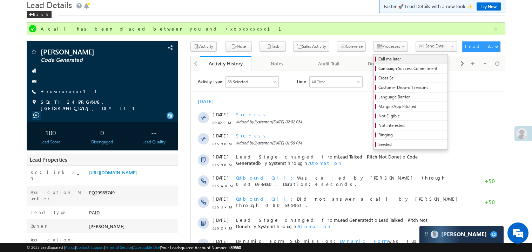
click at [379, 60] on span "Call me later" at bounding box center [412, 59] width 67 height 6
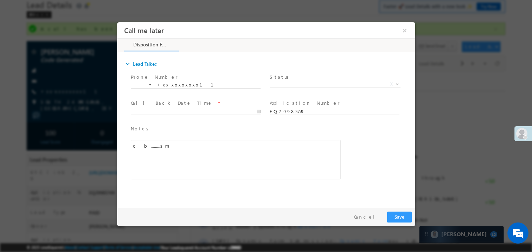
scroll to position [0, 0]
click at [290, 79] on span "Status *" at bounding box center [333, 77] width 129 height 8
click at [285, 83] on span "X" at bounding box center [334, 83] width 131 height 7
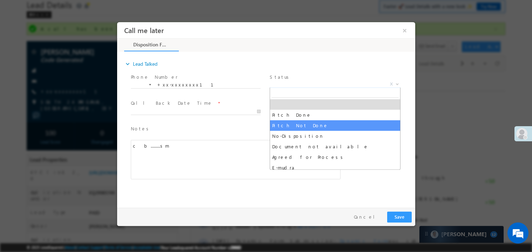
select select "Pitch Not Done"
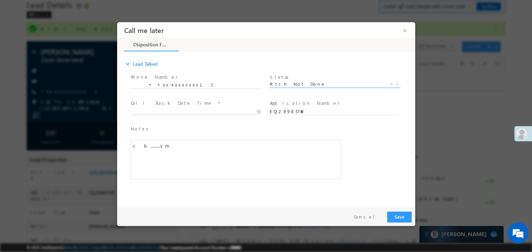
click at [142, 108] on body "Call me later ×" at bounding box center [266, 113] width 298 height 182
type input "10/05/25 4:23 PM"
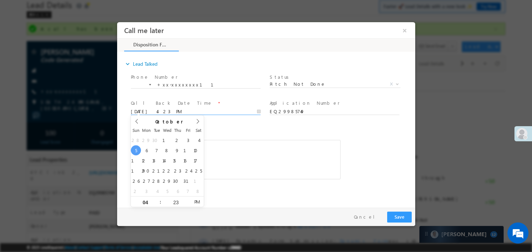
click at [237, 164] on div "c b.........sm" at bounding box center [236, 158] width 210 height 39
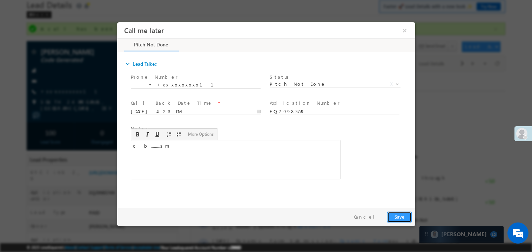
click at [400, 215] on button "Save" at bounding box center [399, 216] width 25 height 11
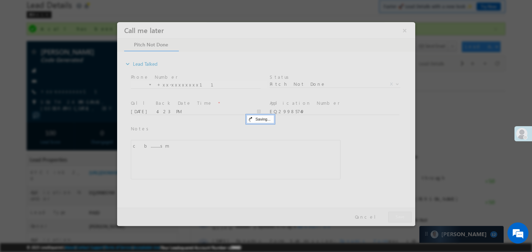
click at [400, 215] on div at bounding box center [266, 124] width 298 height 204
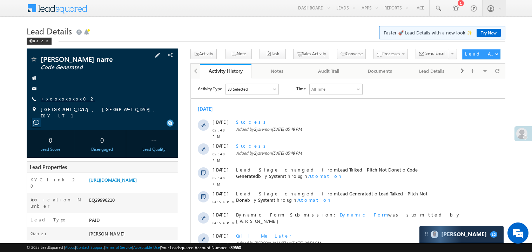
click at [54, 99] on link "+xx-xxxxxxxx02" at bounding box center [68, 98] width 55 height 6
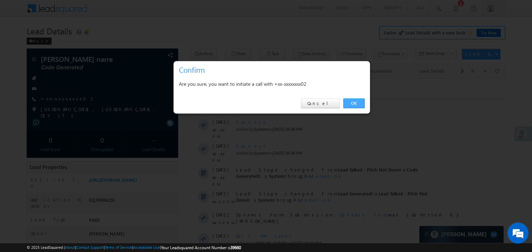
click at [353, 101] on link "OK" at bounding box center [354, 103] width 21 height 10
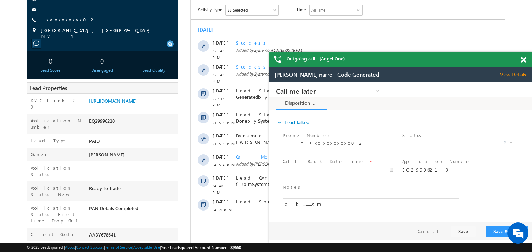
click at [526, 58] on span at bounding box center [523, 60] width 5 height 6
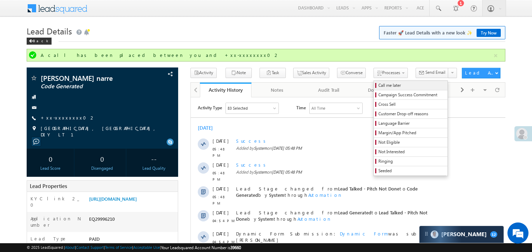
click at [379, 83] on span "Call me later" at bounding box center [412, 85] width 67 height 6
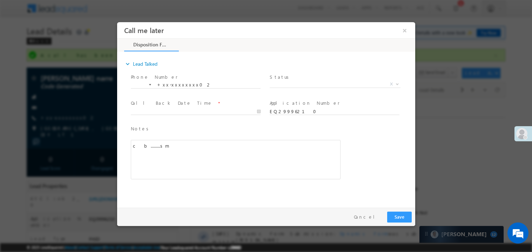
click at [287, 77] on span "Status *" at bounding box center [333, 77] width 129 height 8
click at [286, 82] on span "X" at bounding box center [334, 83] width 131 height 7
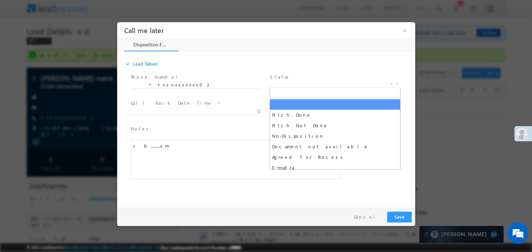
click at [286, 82] on span "X" at bounding box center [334, 83] width 131 height 7
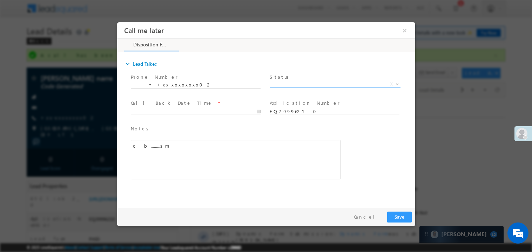
click at [281, 82] on span "X" at bounding box center [334, 83] width 131 height 7
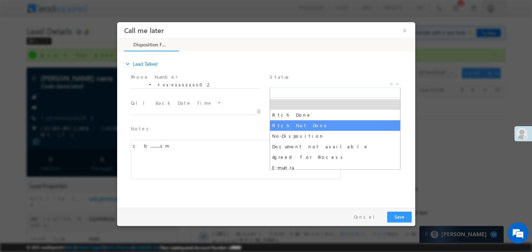
select select "Pitch Not Done"
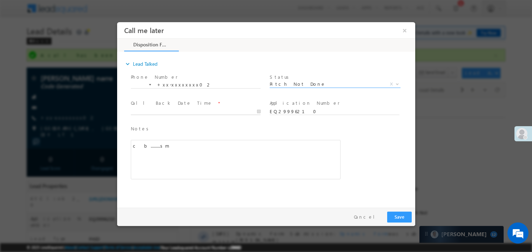
click at [143, 110] on body "Call me later ×" at bounding box center [266, 113] width 298 height 182
type input "[DATE] 4:24 PM"
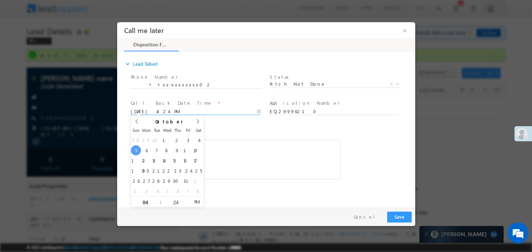
click at [239, 172] on div "c b.........sm" at bounding box center [236, 158] width 210 height 39
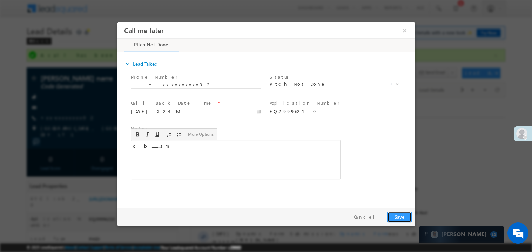
click at [405, 219] on button "Save" at bounding box center [399, 216] width 25 height 11
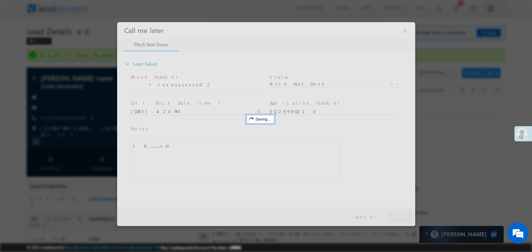
click at [405, 219] on div at bounding box center [266, 124] width 298 height 204
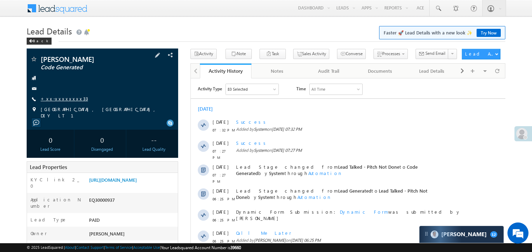
click at [64, 98] on link "+xx-xxxxxxxx33" at bounding box center [64, 98] width 47 height 6
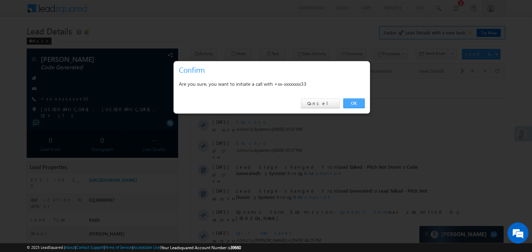
click at [353, 103] on link "OK" at bounding box center [354, 103] width 21 height 10
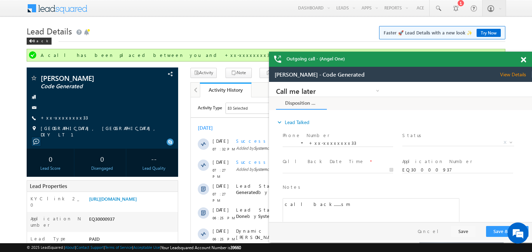
click at [525, 58] on span at bounding box center [523, 60] width 5 height 6
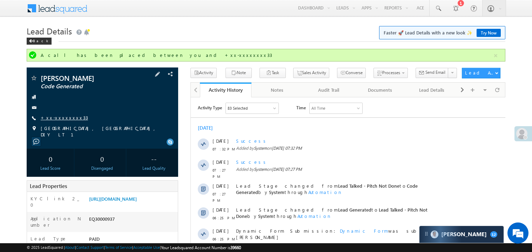
click at [62, 117] on link "+xx-xxxxxxxx33" at bounding box center [64, 117] width 47 height 6
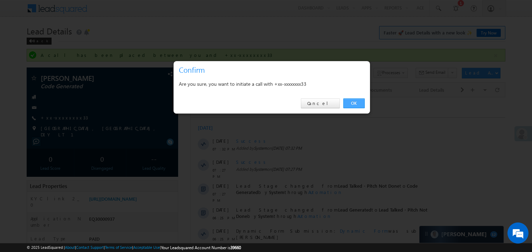
click at [354, 105] on link "OK" at bounding box center [354, 103] width 21 height 10
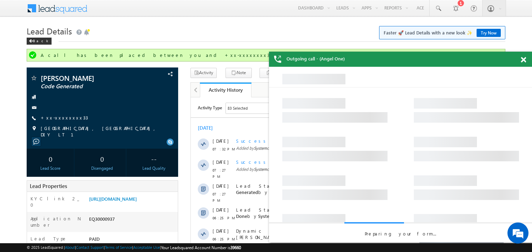
click at [525, 60] on span at bounding box center [523, 60] width 5 height 6
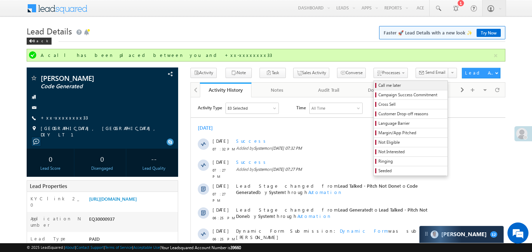
click at [379, 87] on span "Call me later" at bounding box center [412, 85] width 67 height 6
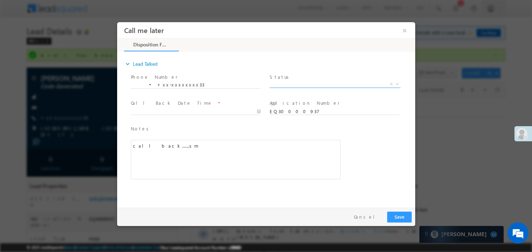
click at [297, 85] on span "X" at bounding box center [334, 83] width 131 height 7
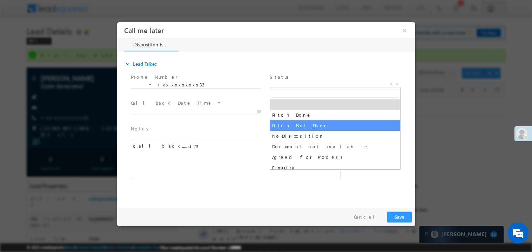
select select "Pitch Not Done"
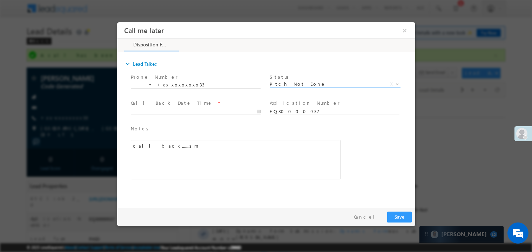
click at [171, 112] on body "Call me later ×" at bounding box center [266, 113] width 298 height 182
type input "[DATE] 4:26 PM"
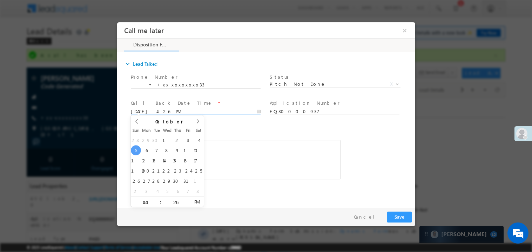
click at [234, 151] on div "call back.......sm" at bounding box center [236, 158] width 210 height 39
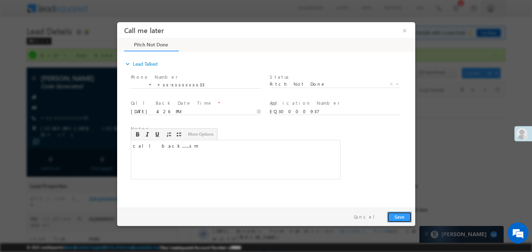
click at [404, 215] on button "Save" at bounding box center [399, 216] width 25 height 11
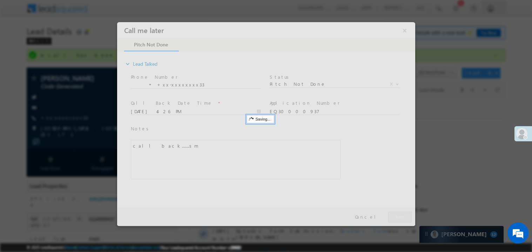
click at [404, 215] on div at bounding box center [266, 124] width 298 height 204
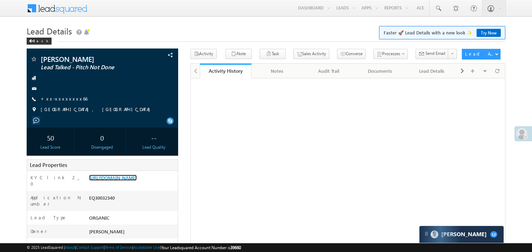
click at [133, 179] on link "[URL][DOMAIN_NAME]" at bounding box center [113, 177] width 48 height 6
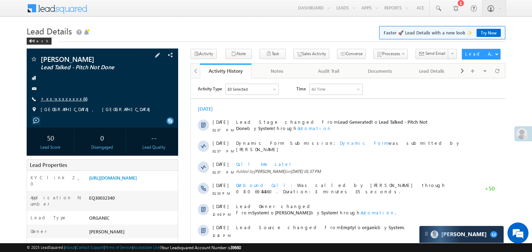
click at [61, 98] on link "+xx-xxxxxxxx66" at bounding box center [64, 98] width 47 height 6
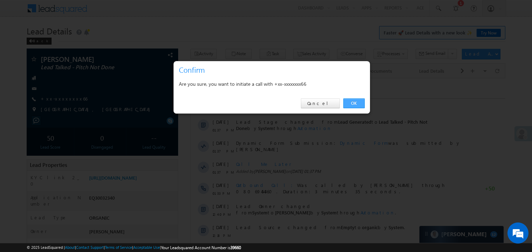
click at [348, 101] on link "OK" at bounding box center [354, 103] width 21 height 10
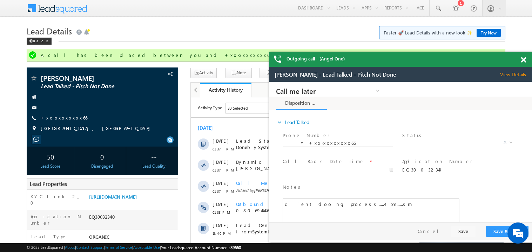
click at [524, 58] on span at bounding box center [523, 60] width 5 height 6
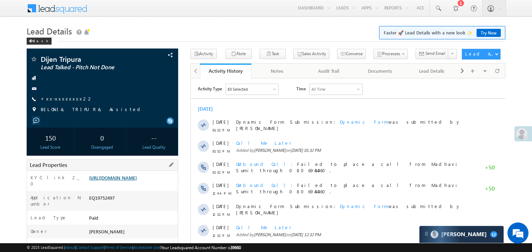
click at [129, 180] on link "[URL][DOMAIN_NAME]" at bounding box center [113, 177] width 48 height 6
click at [489, 29] on link "Try Now" at bounding box center [489, 33] width 24 height 8
